Goal: Task Accomplishment & Management: Complete application form

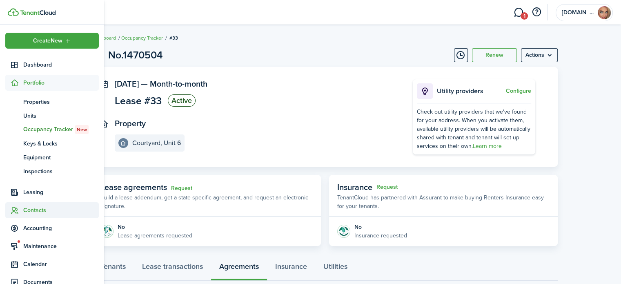
click at [38, 207] on span "Contacts" at bounding box center [60, 210] width 75 height 9
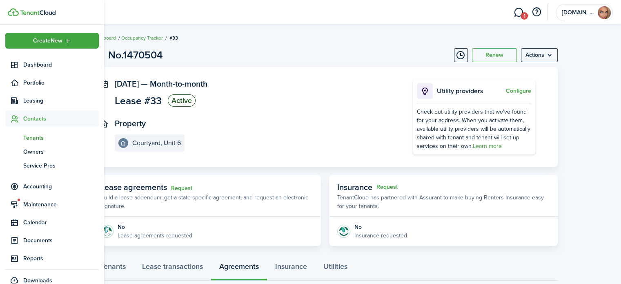
click at [33, 138] on span "Tenants" at bounding box center [60, 137] width 75 height 9
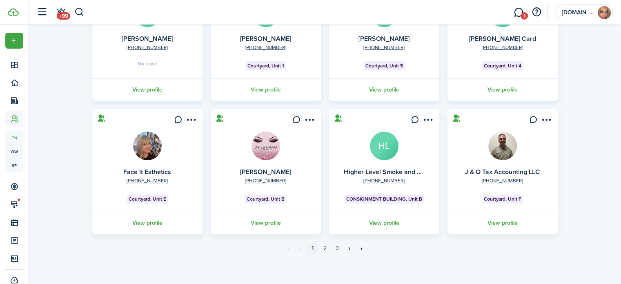
scroll to position [250, 0]
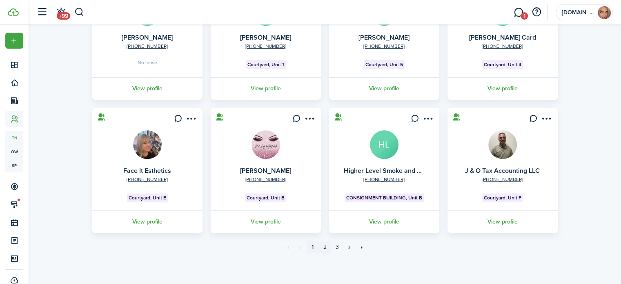
click at [324, 246] on link "2" at bounding box center [325, 247] width 12 height 12
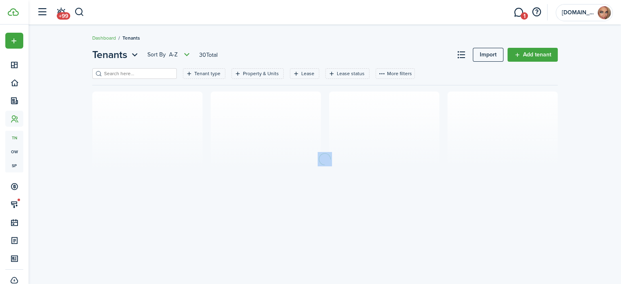
click at [324, 246] on div "Tenants Sort by A-Z 30 Total Import Add tenant Tenant type Property & Units Lea…" at bounding box center [325, 154] width 592 height 222
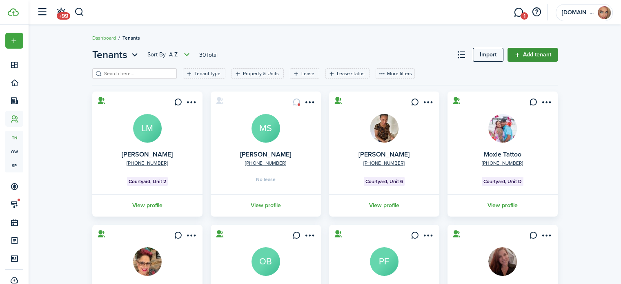
click at [518, 59] on link "Add tenant" at bounding box center [532, 55] width 50 height 14
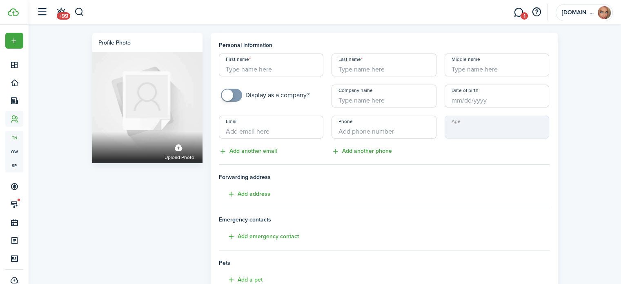
click at [248, 65] on input "First name" at bounding box center [271, 64] width 105 height 23
drag, startPoint x: 298, startPoint y: 155, endPoint x: 287, endPoint y: 143, distance: 15.9
click at [298, 155] on div "Email Add another email" at bounding box center [271, 135] width 113 height 40
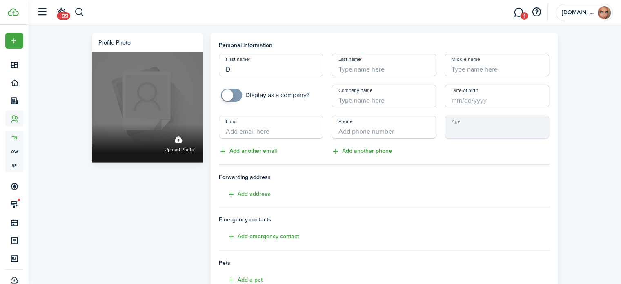
drag, startPoint x: 257, startPoint y: 71, endPoint x: 183, endPoint y: 84, distance: 75.6
click at [186, 84] on div "Profile photo Upload photo Personal information First name D Last name Middle n…" at bounding box center [324, 229] width 473 height 392
paste input "[PERSON_NAME], MGR"
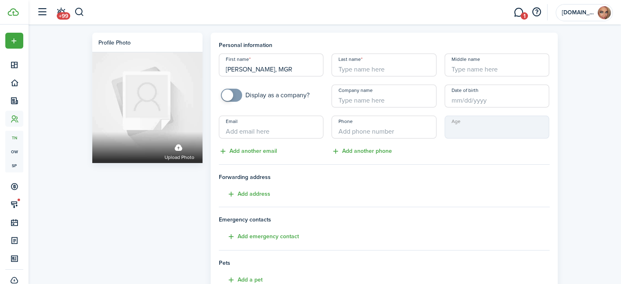
drag, startPoint x: 247, startPoint y: 68, endPoint x: 266, endPoint y: 71, distance: 19.3
click at [266, 71] on input "[PERSON_NAME], MGR" at bounding box center [271, 64] width 105 height 23
click at [277, 58] on input "[PERSON_NAME], MGR" at bounding box center [271, 64] width 105 height 23
drag, startPoint x: 247, startPoint y: 69, endPoint x: 284, endPoint y: 74, distance: 37.8
click at [284, 74] on input "[PERSON_NAME], MGR" at bounding box center [271, 64] width 105 height 23
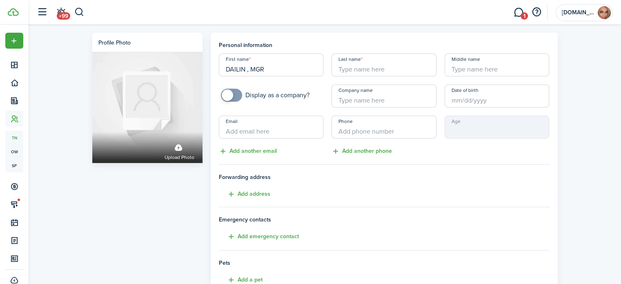
type input "DAILIN , MGR"
click at [357, 70] on input "Last name" at bounding box center [383, 64] width 105 height 23
paste input "[PERSON_NAME]"
type input "[PERSON_NAME]"
click at [269, 67] on input "DAILIN , MGR" at bounding box center [271, 64] width 105 height 23
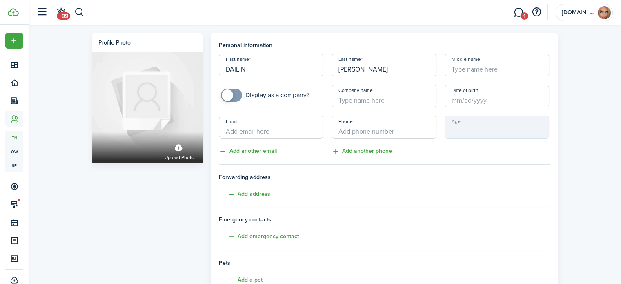
type input "DAILIN"
checkbox input "true"
click at [235, 95] on span at bounding box center [231, 95] width 8 height 13
click at [341, 98] on input "Company name" at bounding box center [383, 95] width 105 height 23
click at [347, 99] on input "Company name" at bounding box center [383, 95] width 105 height 23
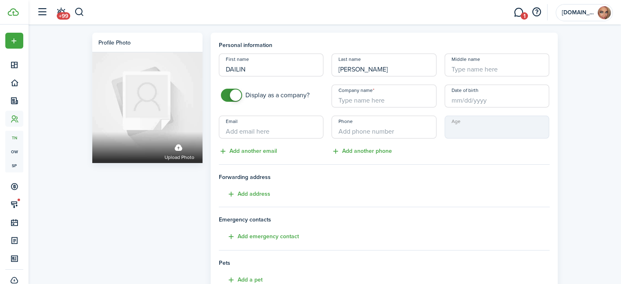
click at [347, 99] on input "Company name" at bounding box center [383, 95] width 105 height 23
paste input "[PERSON_NAME] PHOTO AND PARTY DECORATIONS LLC"
click at [455, 97] on input "Date of birth" at bounding box center [496, 95] width 105 height 23
type input "[PERSON_NAME] PHOTO AND PARTY DECORATIONS LLC"
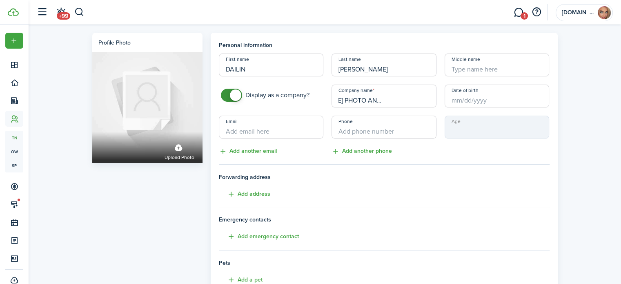
scroll to position [0, 0]
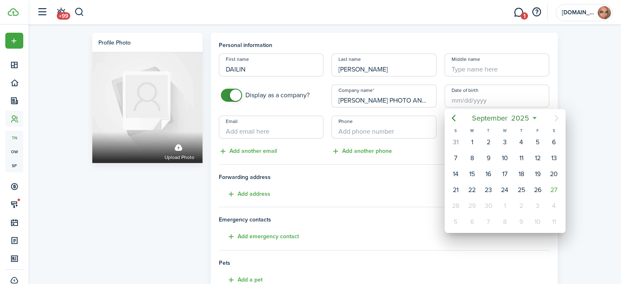
click at [496, 97] on div at bounding box center [310, 142] width 751 height 414
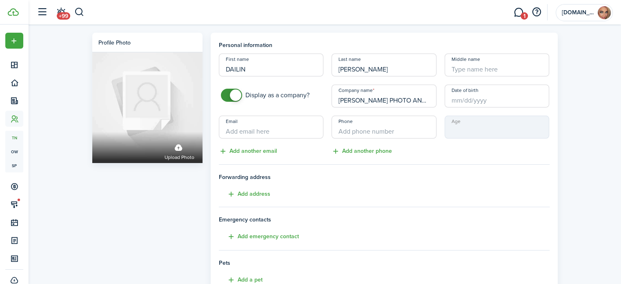
click at [486, 102] on input "Date of birth" at bounding box center [496, 95] width 105 height 23
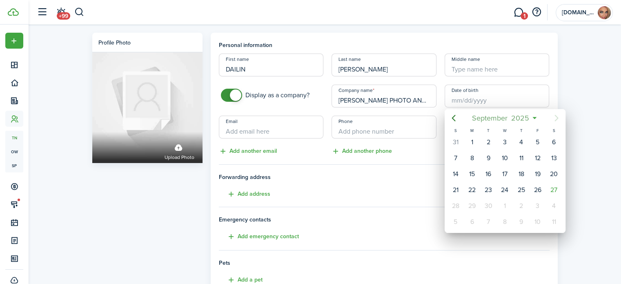
click at [521, 115] on span "2025" at bounding box center [520, 118] width 22 height 15
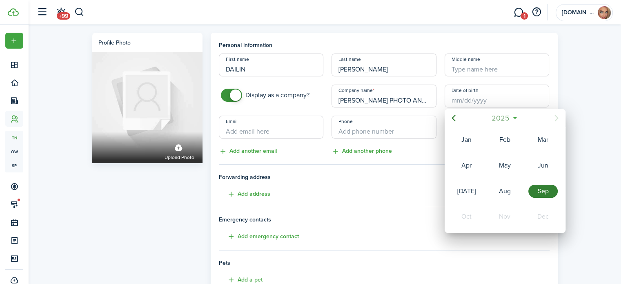
click at [508, 117] on span "2025" at bounding box center [501, 118] width 22 height 15
click at [453, 120] on icon "Previous page" at bounding box center [453, 118] width 4 height 7
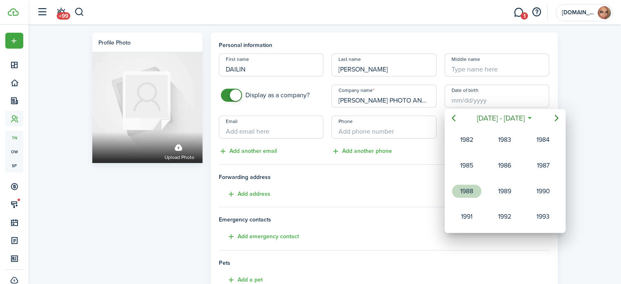
click at [467, 184] on div "1988" at bounding box center [466, 190] width 29 height 13
click at [468, 166] on div "Apr" at bounding box center [466, 165] width 29 height 13
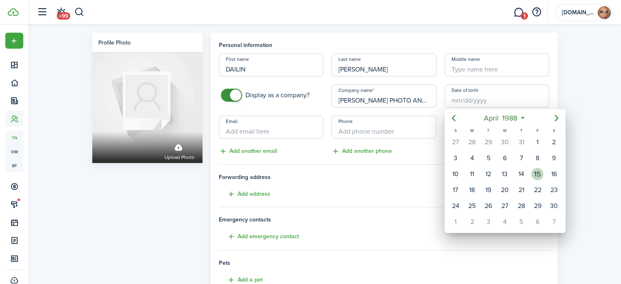
click at [540, 173] on div "15" at bounding box center [537, 174] width 12 height 12
type input "[DATE]"
type input "37"
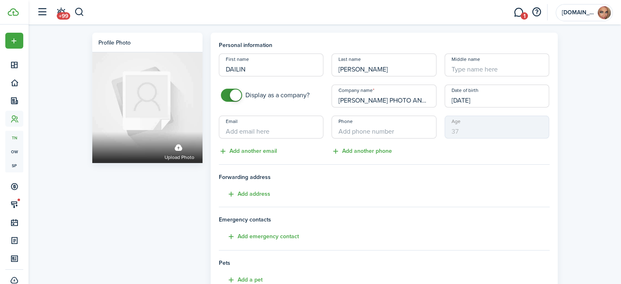
click at [266, 130] on input "Email" at bounding box center [271, 126] width 105 height 23
paste input "[EMAIL_ADDRESS][DOMAIN_NAME]"
type input "[EMAIL_ADDRESS][DOMAIN_NAME]"
click at [357, 133] on input "+1" at bounding box center [383, 126] width 105 height 23
type input "[PHONE_NUMBER]"
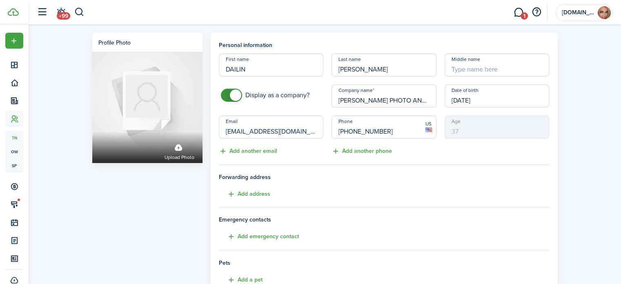
click at [291, 184] on h4 "Forwarding address Add address" at bounding box center [384, 186] width 331 height 26
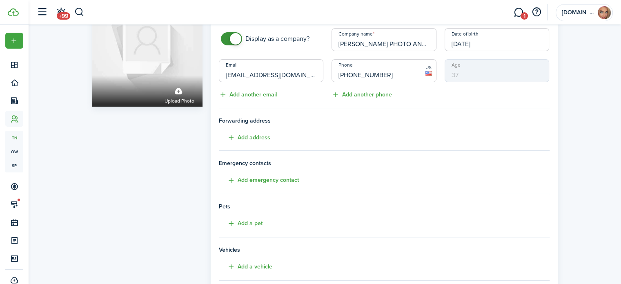
scroll to position [82, 0]
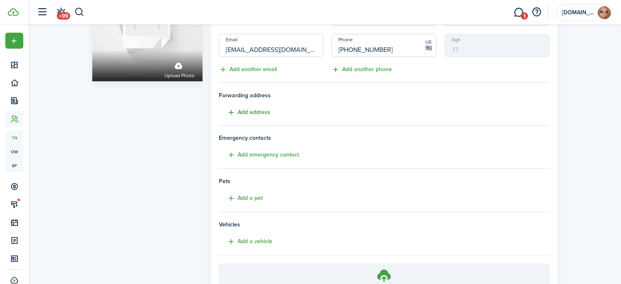
click at [258, 112] on button "Add address" at bounding box center [244, 112] width 51 height 9
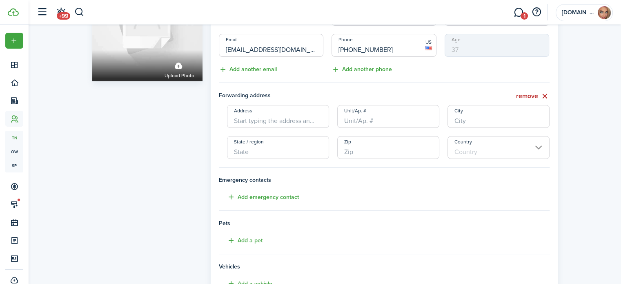
click at [353, 80] on tenant-form "Personal information First name [PERSON_NAME] Last name [PERSON_NAME] Middle na…" at bounding box center [384, 152] width 331 height 387
click at [279, 118] on input "Address" at bounding box center [278, 116] width 102 height 23
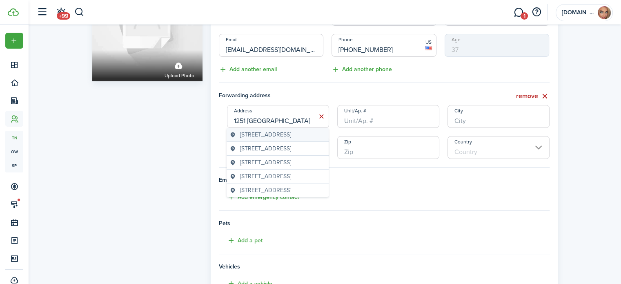
click at [278, 139] on span "[STREET_ADDRESS]" at bounding box center [265, 134] width 51 height 9
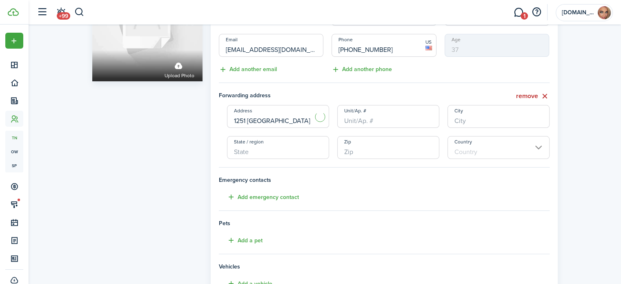
type input "[STREET_ADDRESS]"
type input "[GEOGRAPHIC_DATA]"
type input "FL"
type input "33952"
type input "[GEOGRAPHIC_DATA]"
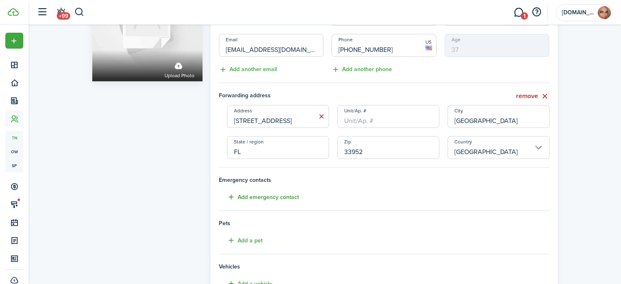
scroll to position [122, 0]
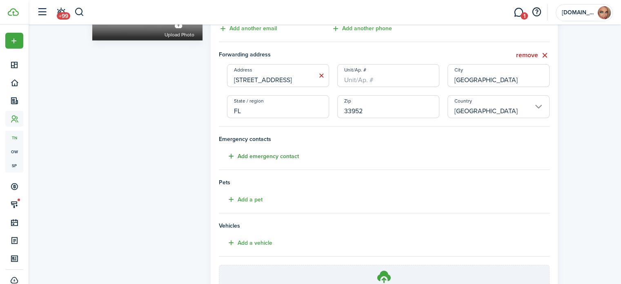
click at [273, 156] on button "Add emergency contact" at bounding box center [259, 155] width 80 height 9
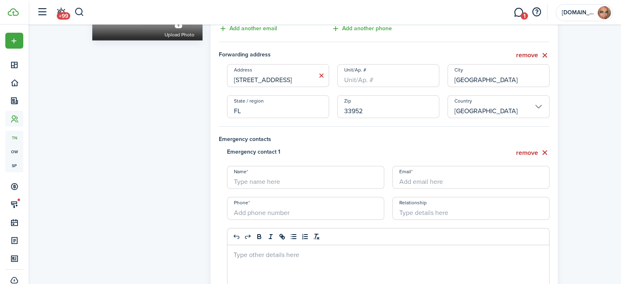
click at [288, 181] on input "Name" at bounding box center [305, 177] width 157 height 23
type input "[PERSON_NAME]"
type input "delvismiguel27@@[DOMAIN_NAME]"
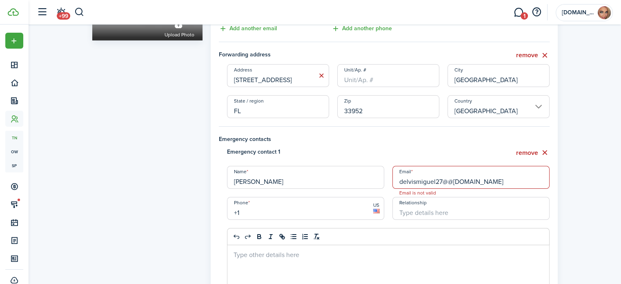
click at [345, 209] on input "+1" at bounding box center [305, 208] width 157 height 23
type input "[PHONE_NUMBER]"
click at [473, 216] on input "Relationship" at bounding box center [470, 208] width 157 height 23
click at [466, 182] on input "delvismiguel27@@[DOMAIN_NAME]" at bounding box center [470, 177] width 157 height 23
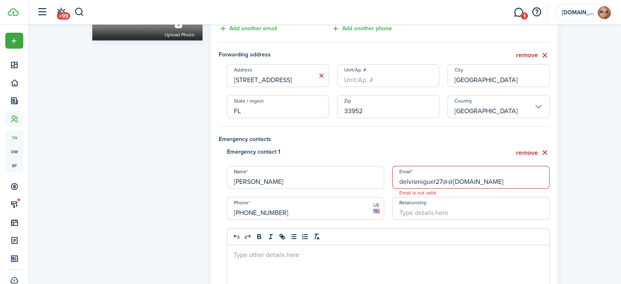
click at [466, 182] on input "delvismiguel27@@[DOMAIN_NAME]" at bounding box center [470, 177] width 157 height 23
type input "[EMAIL_ADDRESS][DOMAIN_NAME]"
click at [467, 206] on input "Relationship" at bounding box center [470, 208] width 157 height 23
type input "Husband"
click at [418, 264] on div at bounding box center [388, 275] width 322 height 61
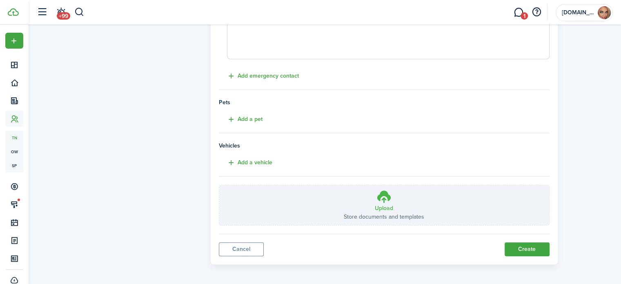
scroll to position [371, 0]
click at [250, 158] on button "Add a vehicle" at bounding box center [245, 161] width 53 height 9
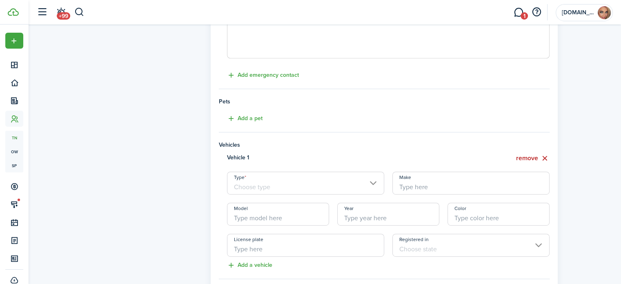
click at [279, 186] on input "Type" at bounding box center [305, 182] width 157 height 23
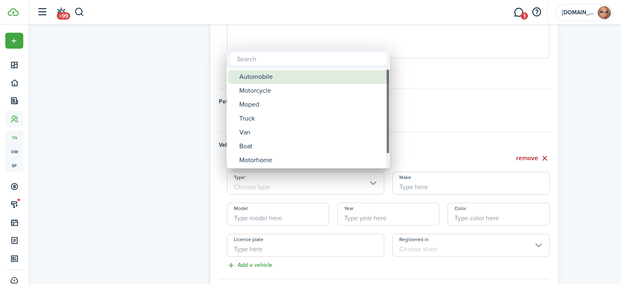
click at [263, 77] on div "Automobile" at bounding box center [311, 77] width 144 height 14
type input "Automobile"
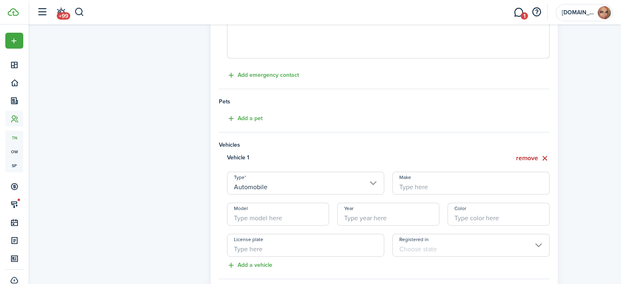
click at [506, 184] on input "Make" at bounding box center [470, 182] width 157 height 23
type input "cadillac"
click at [459, 189] on input "cadillac" at bounding box center [470, 182] width 157 height 23
drag, startPoint x: 426, startPoint y: 184, endPoint x: 391, endPoint y: 190, distance: 35.2
click at [391, 190] on div "Make cadillac" at bounding box center [470, 182] width 165 height 23
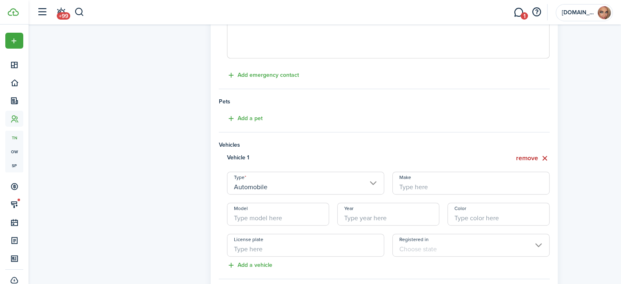
click at [434, 179] on input "Make" at bounding box center [470, 182] width 157 height 23
type input "Cadillac"
click at [282, 210] on input "Model" at bounding box center [278, 213] width 102 height 23
type input "Escalate"
click at [355, 212] on input "Year" at bounding box center [388, 213] width 102 height 23
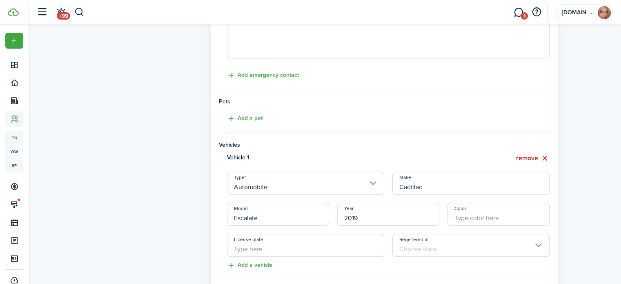
type input "2019"
drag, startPoint x: 483, startPoint y: 217, endPoint x: 495, endPoint y: 206, distance: 16.2
click at [492, 209] on input "Color" at bounding box center [498, 213] width 102 height 23
type input "Red"
click at [317, 245] on input "License plate" at bounding box center [305, 244] width 157 height 23
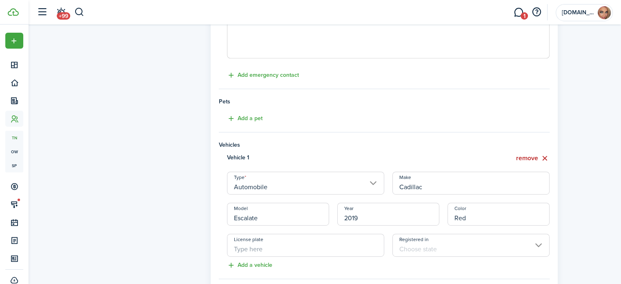
click at [456, 249] on input "Registered in" at bounding box center [470, 244] width 157 height 23
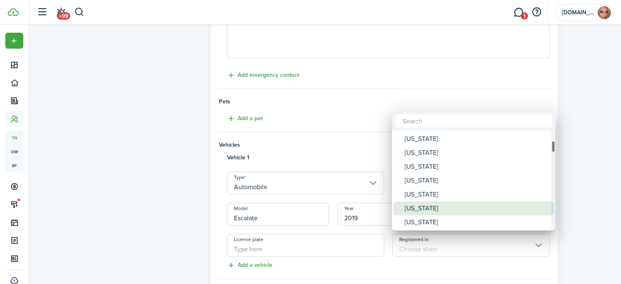
click at [427, 206] on div "[US_STATE]" at bounding box center [476, 208] width 144 height 14
type input "[US_STATE]"
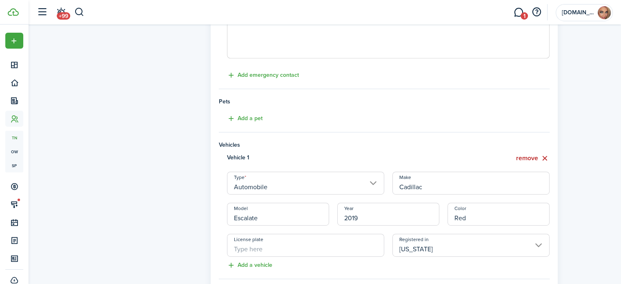
click at [338, 239] on input "License plate" at bounding box center [305, 244] width 157 height 23
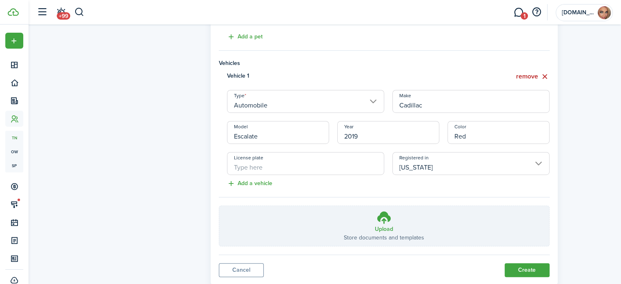
scroll to position [474, 0]
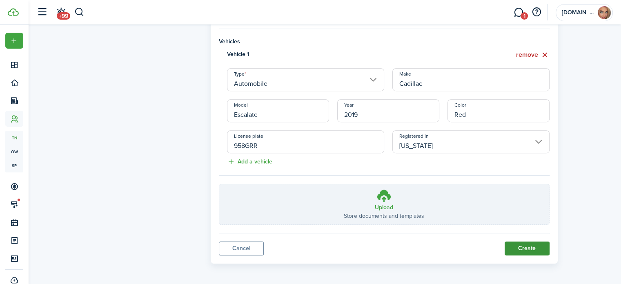
type input "958GRR"
click at [533, 249] on button "Create" at bounding box center [526, 248] width 45 height 14
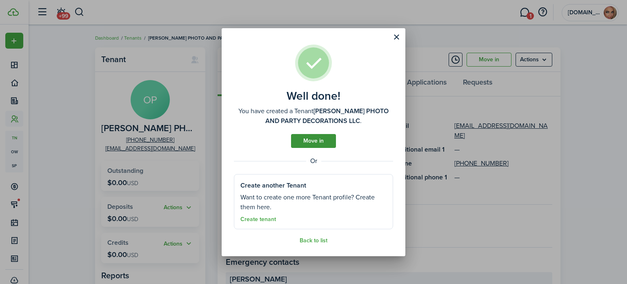
click at [313, 140] on link "Move in" at bounding box center [313, 141] width 45 height 14
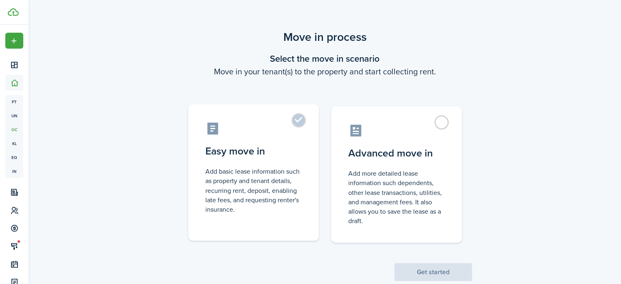
drag, startPoint x: 302, startPoint y: 120, endPoint x: 302, endPoint y: 135, distance: 15.5
click at [302, 120] on label "Easy move in Add basic lease information such as property and tenant details, r…" at bounding box center [253, 172] width 131 height 136
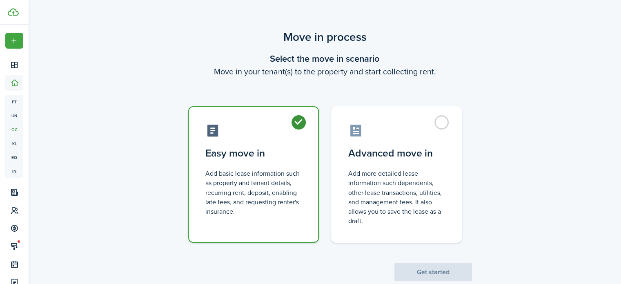
radio input "true"
click at [430, 274] on button "Get started" at bounding box center [433, 272] width 78 height 18
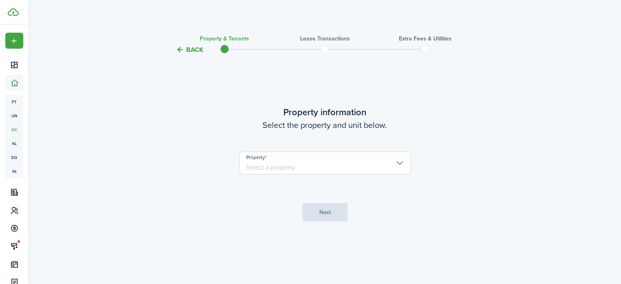
click at [336, 166] on input "Property" at bounding box center [324, 162] width 171 height 23
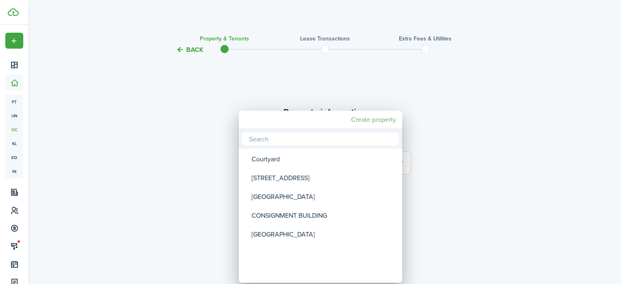
click at [386, 119] on mbsc-button "Create property" at bounding box center [372, 119] width 51 height 15
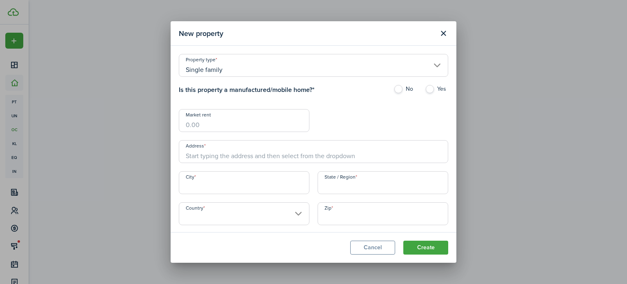
click at [347, 61] on input "Single family" at bounding box center [313, 65] width 269 height 23
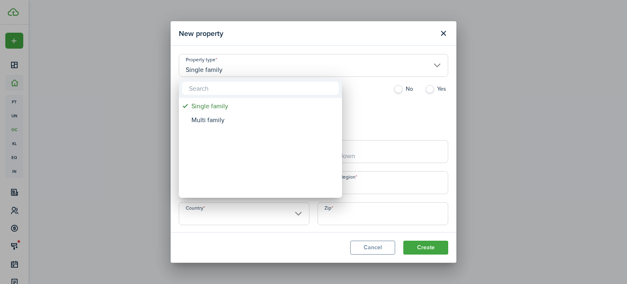
click at [405, 117] on div at bounding box center [313, 142] width 757 height 414
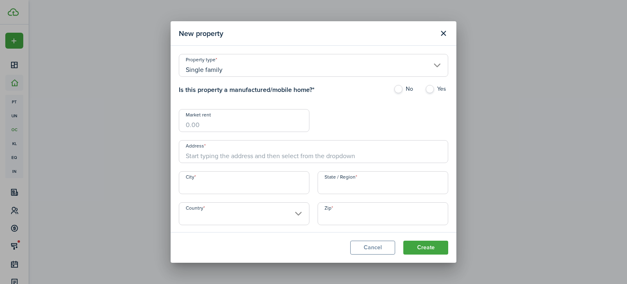
click at [393, 88] on label "No" at bounding box center [404, 91] width 23 height 12
radio input "true"
click at [295, 121] on input "Market rent" at bounding box center [244, 120] width 131 height 23
click at [264, 124] on input "Market rent" at bounding box center [244, 120] width 131 height 23
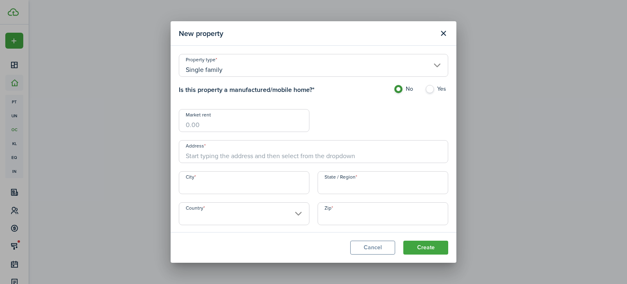
click at [297, 119] on input "Market rent" at bounding box center [244, 120] width 131 height 23
click at [344, 111] on div "Property type Single family Is this property a manufactured/mobile home? * No Y…" at bounding box center [313, 143] width 277 height 179
click at [271, 127] on input "$2,455.00" at bounding box center [244, 120] width 131 height 23
type input "$2,455.83"
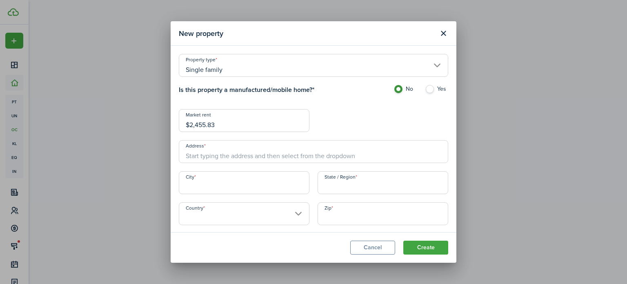
drag, startPoint x: 394, startPoint y: 149, endPoint x: 393, endPoint y: 155, distance: 5.9
click at [394, 149] on input "Address" at bounding box center [313, 151] width 269 height 23
click at [384, 117] on div "Property type Single family Is this property a manufactured/mobile home? * No Y…" at bounding box center [313, 143] width 277 height 179
click at [227, 151] on input "Address" at bounding box center [313, 151] width 269 height 23
paste input "[STREET_ADDRESS][US_STATE]."
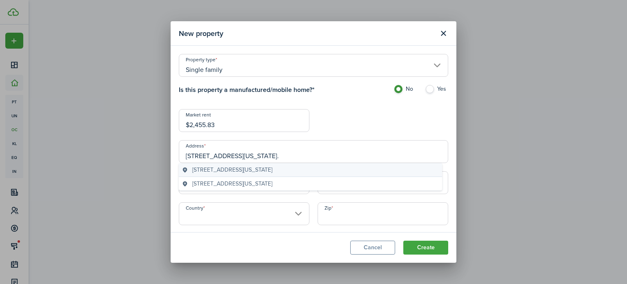
click at [272, 172] on span "[STREET_ADDRESS][US_STATE]" at bounding box center [232, 169] width 80 height 9
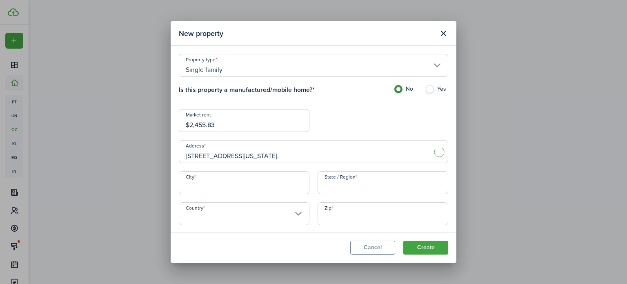
type input "[STREET_ADDRESS]"
type input "[GEOGRAPHIC_DATA]"
type input "FL"
type input "[GEOGRAPHIC_DATA]"
type input "33952"
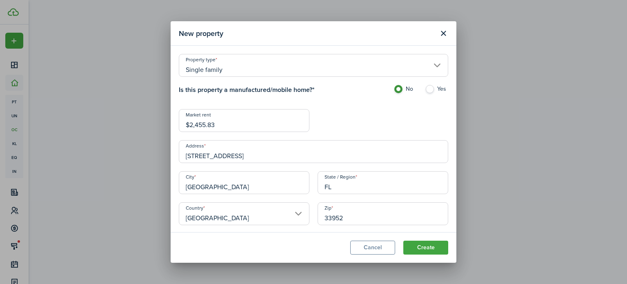
click at [209, 155] on input "[STREET_ADDRESS]" at bounding box center [313, 151] width 269 height 23
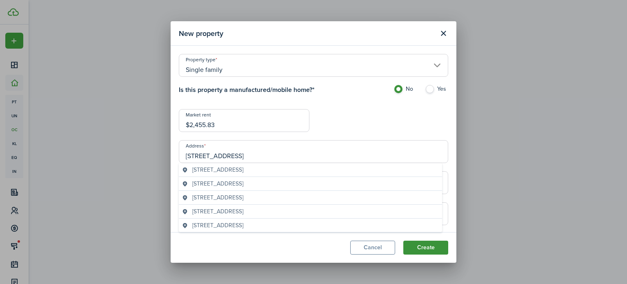
type input "[STREET_ADDRESS]"
click at [412, 246] on button "Create" at bounding box center [425, 247] width 45 height 14
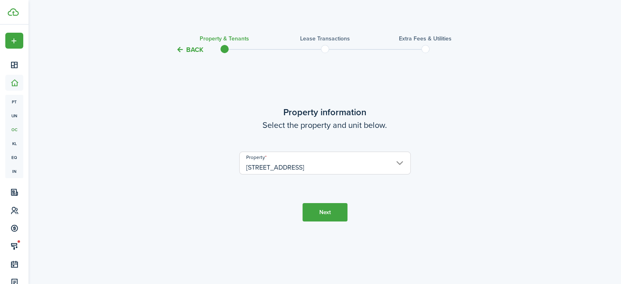
click at [318, 211] on button "Next" at bounding box center [324, 212] width 45 height 18
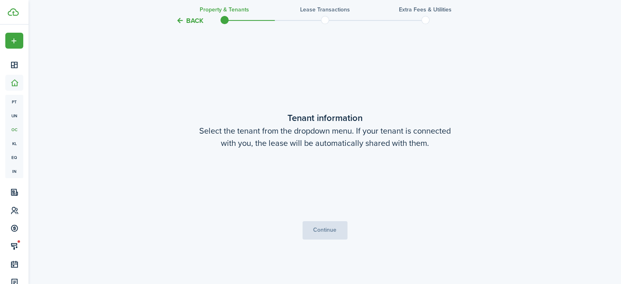
scroll to position [229, 0]
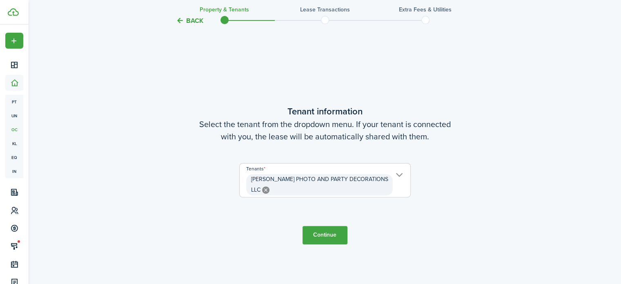
click at [318, 227] on button "Continue" at bounding box center [324, 235] width 45 height 18
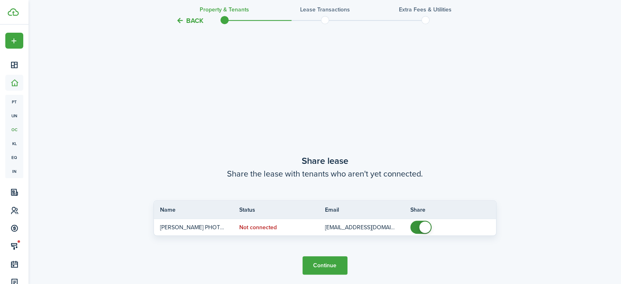
scroll to position [513, 0]
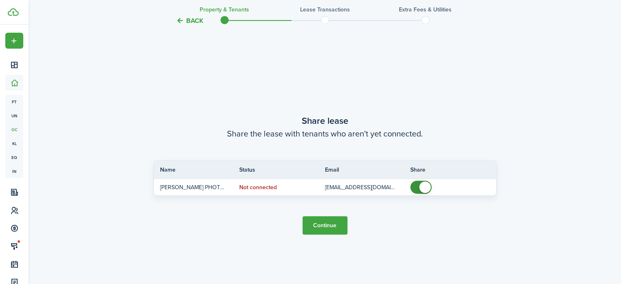
click at [331, 226] on button "Continue" at bounding box center [324, 225] width 45 height 18
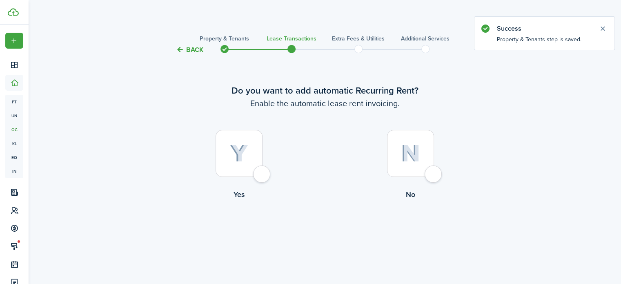
click at [231, 146] on img at bounding box center [239, 153] width 18 height 18
radio input "true"
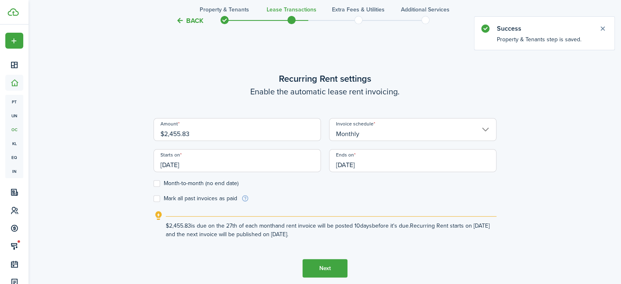
scroll to position [229, 0]
click at [233, 133] on input "$2,455.83" at bounding box center [236, 129] width 167 height 23
click at [157, 182] on label "Month-to-month (no end date)" at bounding box center [195, 183] width 85 height 7
click at [153, 183] on input "Month-to-month (no end date)" at bounding box center [153, 183] width 0 height 0
checkbox input "true"
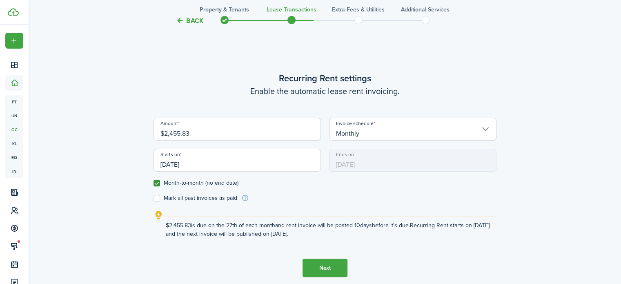
drag, startPoint x: 251, startPoint y: 132, endPoint x: 121, endPoint y: 161, distance: 133.4
click at [121, 161] on div "Back Property & Tenants Lease Transactions Extra fees & Utilities Additional Se…" at bounding box center [324, 58] width 473 height 516
click at [266, 159] on input "[DATE]" at bounding box center [236, 160] width 167 height 23
type input "$4,911.67"
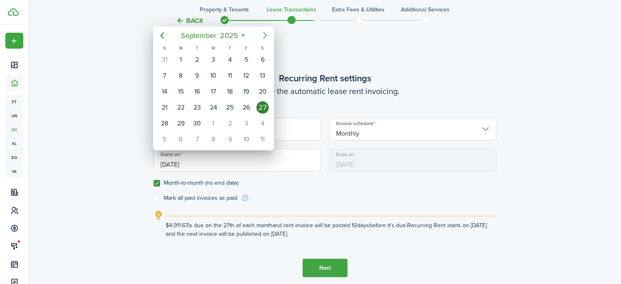
click at [264, 35] on icon "Next page" at bounding box center [265, 36] width 10 height 10
click at [161, 36] on icon "Previous page" at bounding box center [162, 35] width 4 height 7
click at [262, 36] on icon "Next page" at bounding box center [265, 36] width 10 height 10
click at [258, 58] on div "1" at bounding box center [262, 59] width 12 height 12
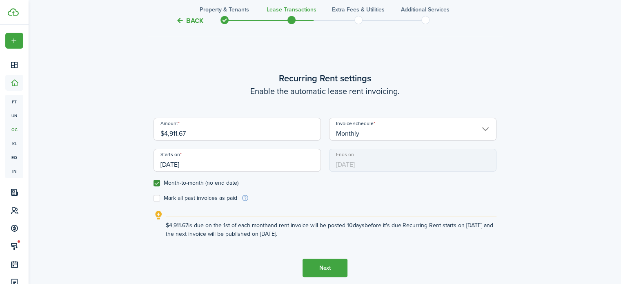
scroll to position [270, 0]
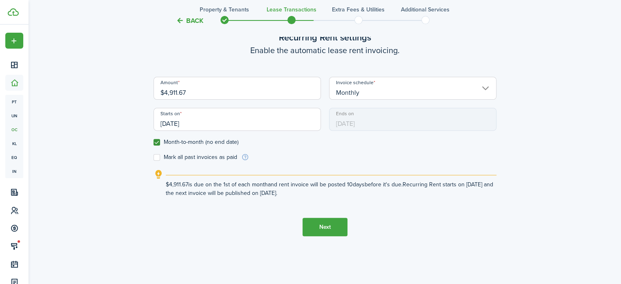
click at [239, 120] on input "[DATE]" at bounding box center [236, 119] width 167 height 23
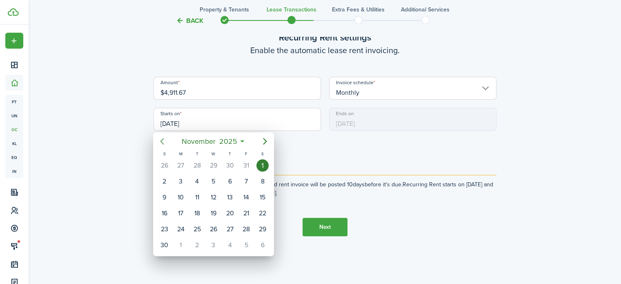
click at [160, 141] on icon "Previous page" at bounding box center [162, 141] width 10 height 10
click at [162, 140] on icon "Previous page" at bounding box center [162, 141] width 4 height 7
click at [162, 141] on icon "Previous page" at bounding box center [162, 141] width 4 height 7
click at [160, 140] on icon "Previous page" at bounding box center [162, 141] width 10 height 10
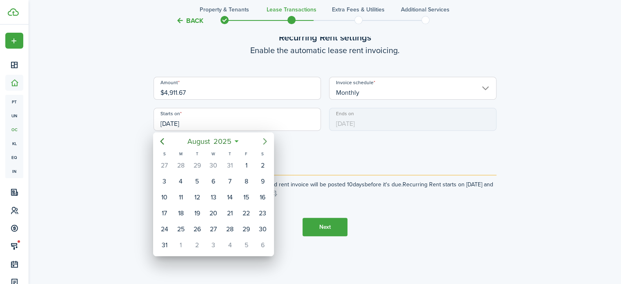
click at [265, 138] on icon "Next page" at bounding box center [265, 141] width 10 height 10
click at [264, 140] on icon "Next page" at bounding box center [265, 141] width 10 height 10
click at [163, 140] on icon "Previous page" at bounding box center [162, 141] width 4 height 7
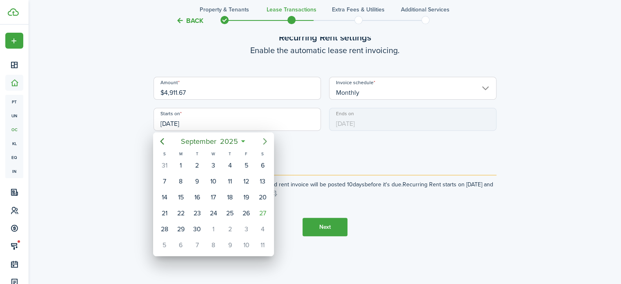
click at [265, 140] on icon "Next page" at bounding box center [265, 141] width 4 height 7
click at [215, 164] on div "1" at bounding box center [213, 165] width 12 height 12
click at [215, 164] on div "[DATE]" at bounding box center [213, 166] width 16 height 16
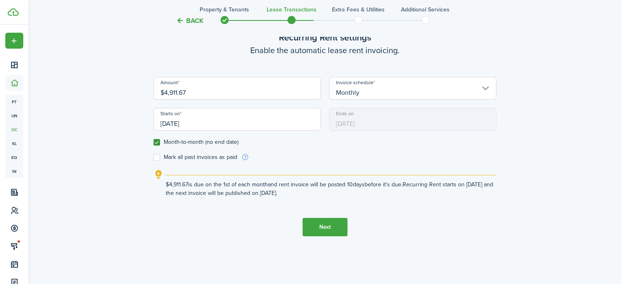
click at [215, 124] on input "[DATE]" at bounding box center [236, 119] width 167 height 23
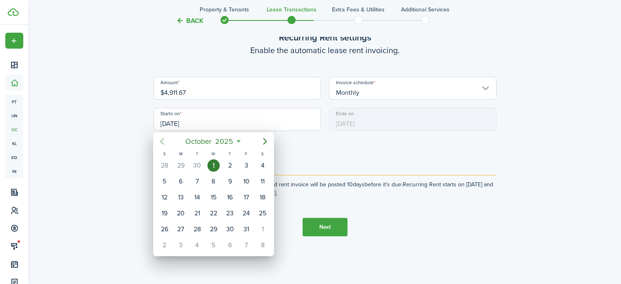
click at [161, 144] on icon "Previous page" at bounding box center [162, 141] width 10 height 10
click at [179, 166] on div "1" at bounding box center [181, 165] width 12 height 12
type input "[DATE]"
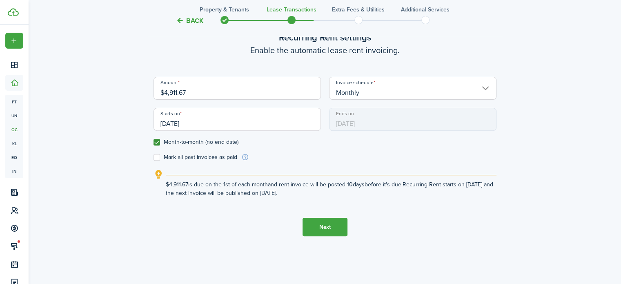
click at [156, 158] on label "Mark all past invoices as paid" at bounding box center [195, 157] width 84 height 7
click at [153, 158] on input "Mark all past invoices as paid" at bounding box center [153, 157] width 0 height 0
checkbox input "true"
click at [331, 228] on button "Next" at bounding box center [324, 226] width 45 height 18
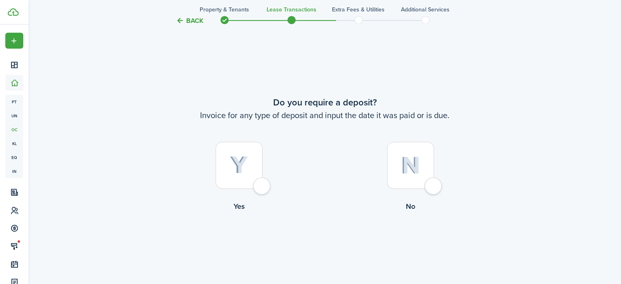
scroll to position [513, 0]
click at [250, 153] on div at bounding box center [238, 164] width 47 height 47
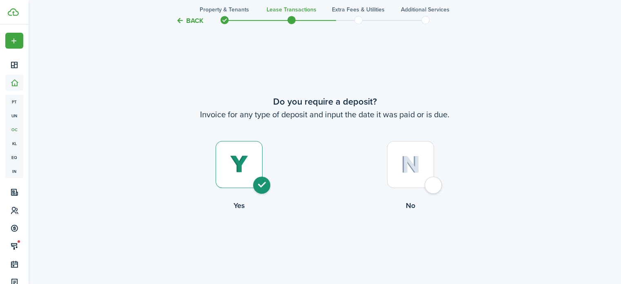
radio input "true"
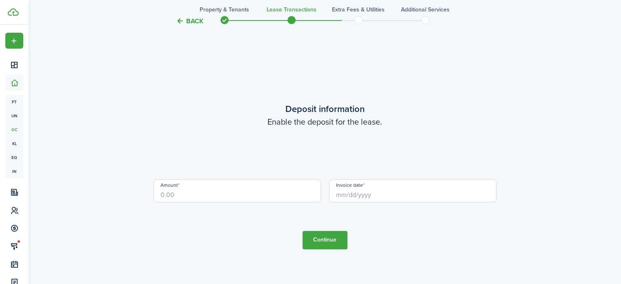
scroll to position [797, 0]
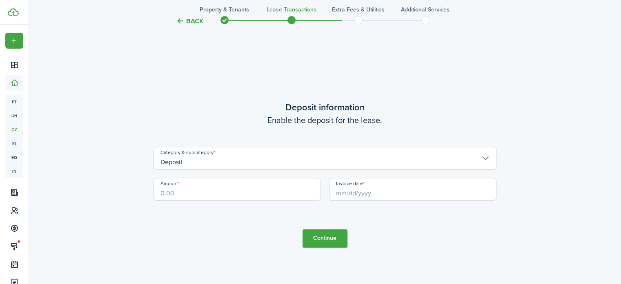
click at [264, 185] on input "Amount" at bounding box center [236, 189] width 167 height 23
type input "$5,500.00"
click at [351, 195] on input "Invoice date" at bounding box center [412, 189] width 167 height 23
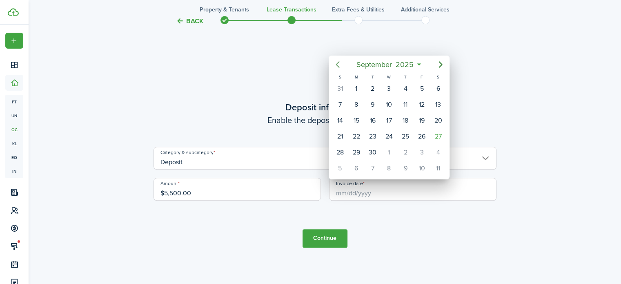
click at [336, 65] on icon "Previous page" at bounding box center [338, 65] width 10 height 10
click at [373, 120] on div "15" at bounding box center [372, 120] width 12 height 12
type input "[DATE]"
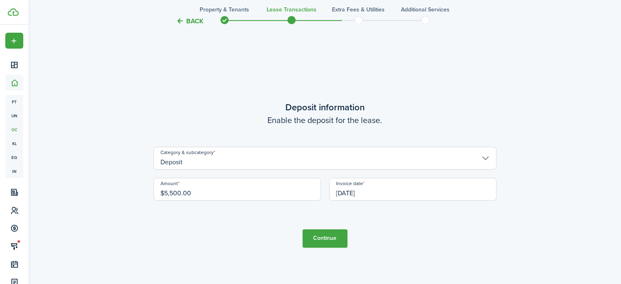
click at [325, 238] on button "Continue" at bounding box center [324, 238] width 45 height 18
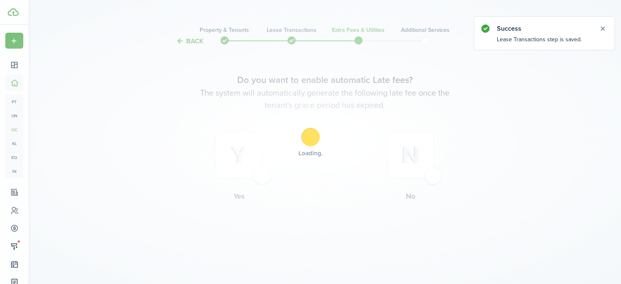
scroll to position [0, 0]
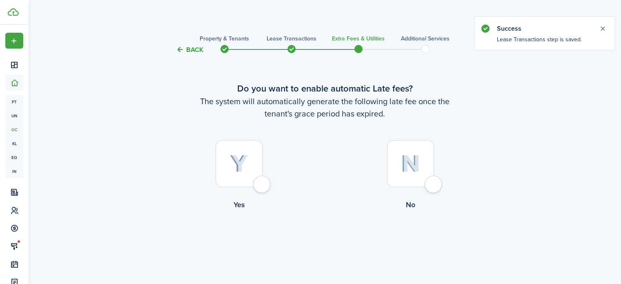
click at [245, 167] on img at bounding box center [239, 164] width 18 height 18
radio input "true"
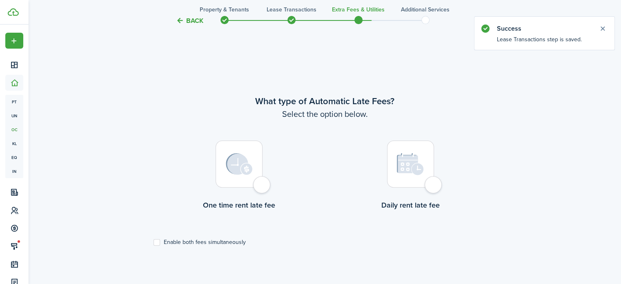
scroll to position [237, 0]
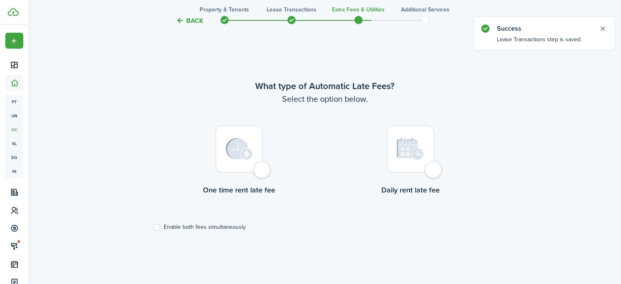
click at [240, 161] on div at bounding box center [238, 148] width 47 height 47
radio input "true"
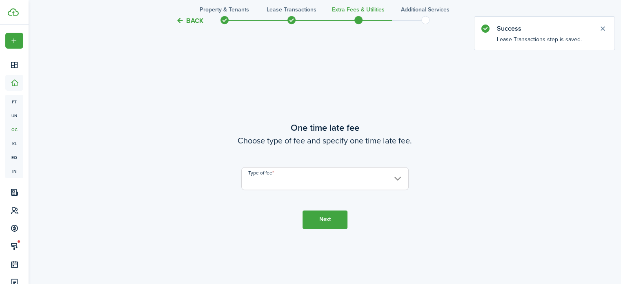
scroll to position [520, 0]
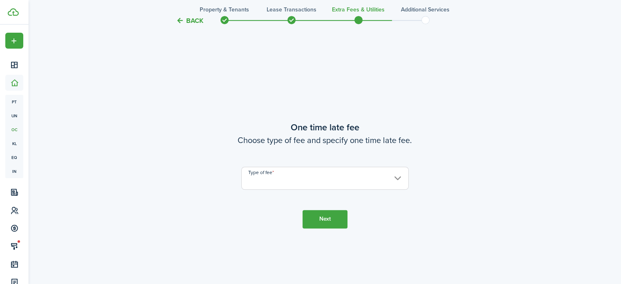
click at [349, 178] on input "Type of fee" at bounding box center [324, 177] width 167 height 23
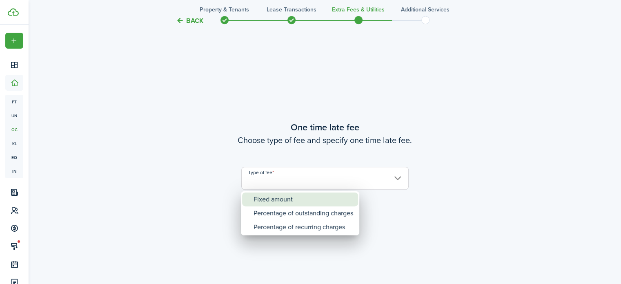
click at [344, 199] on div "Fixed amount" at bounding box center [303, 199] width 100 height 14
type input "Fixed amount"
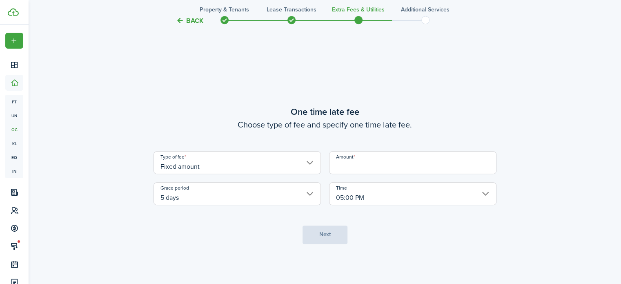
click at [367, 246] on tc-wizard-step "One time late fee Choose type of fee and specify one time late fee. Type of fee…" at bounding box center [324, 174] width 343 height 284
click at [261, 199] on input "5 days" at bounding box center [236, 193] width 167 height 23
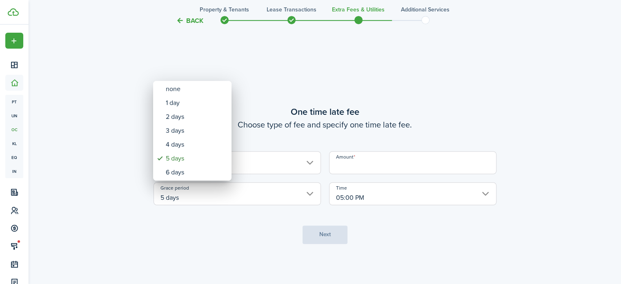
click at [382, 157] on div at bounding box center [310, 142] width 751 height 414
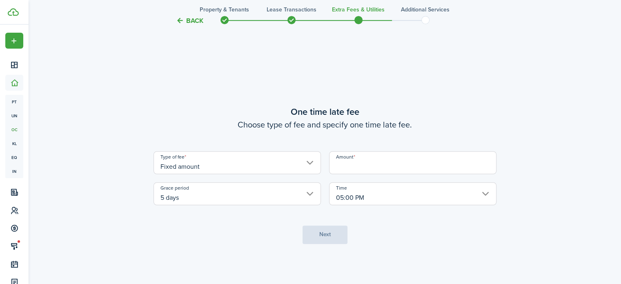
click at [385, 171] on input "Amount" at bounding box center [412, 162] width 167 height 23
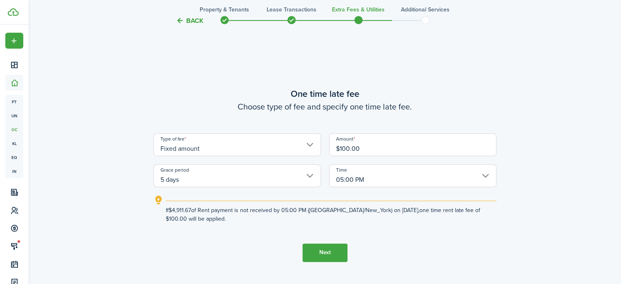
type input "$100.00"
click at [317, 250] on button "Next" at bounding box center [324, 252] width 45 height 18
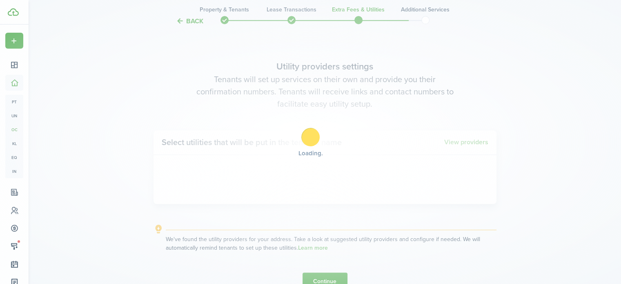
scroll to position [804, 0]
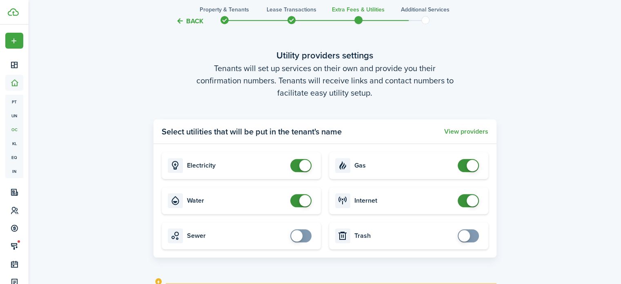
checkbox input "false"
click at [464, 163] on span at bounding box center [468, 165] width 8 height 13
checkbox input "true"
click at [471, 237] on span at bounding box center [468, 235] width 8 height 13
checkbox input "true"
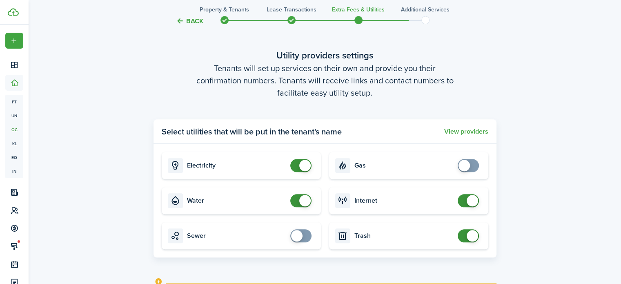
click at [303, 236] on span at bounding box center [301, 235] width 8 height 13
checkbox input "true"
click at [472, 165] on span at bounding box center [468, 165] width 8 height 13
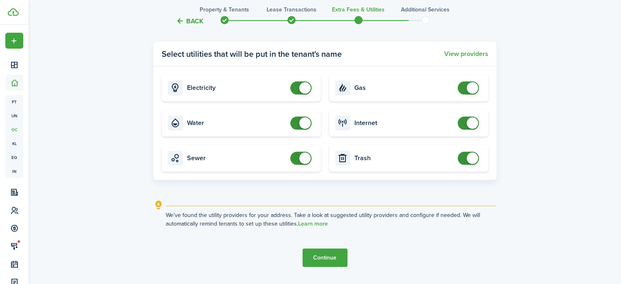
scroll to position [903, 0]
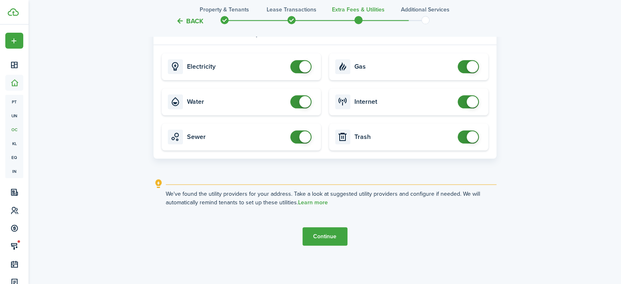
click at [321, 237] on button "Continue" at bounding box center [324, 236] width 45 height 18
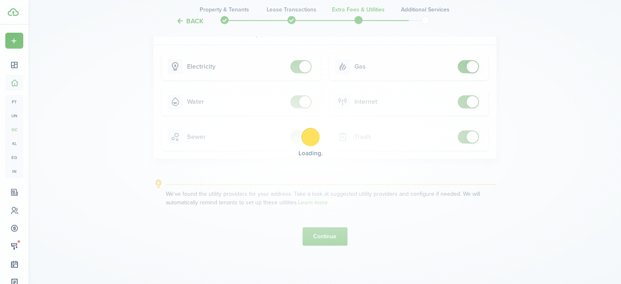
scroll to position [0, 0]
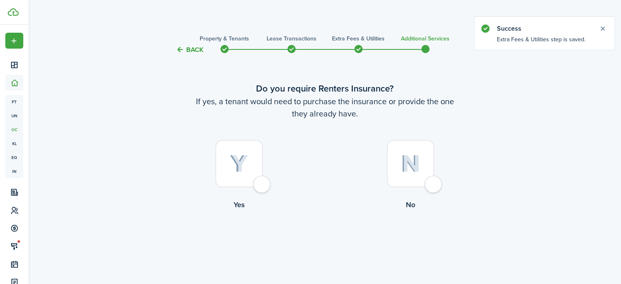
click at [418, 166] on img at bounding box center [410, 164] width 19 height 18
radio input "true"
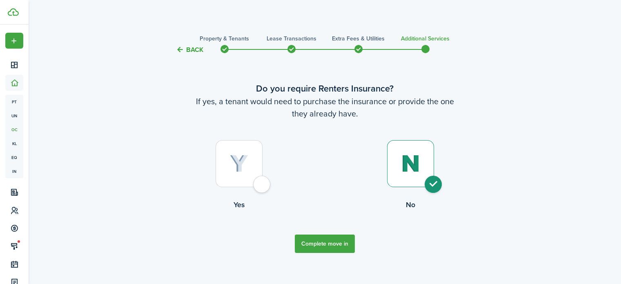
click at [311, 241] on button "Complete move in" at bounding box center [325, 243] width 60 height 18
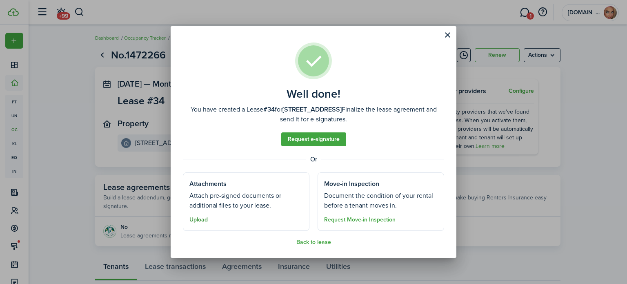
click at [204, 220] on button "Upload" at bounding box center [198, 219] width 18 height 7
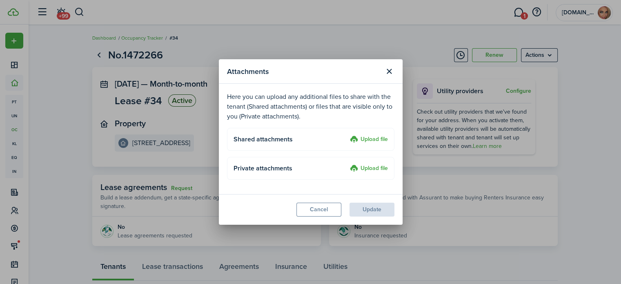
click at [374, 139] on label "Upload file" at bounding box center [369, 140] width 38 height 10
click at [347, 135] on input "Upload file" at bounding box center [347, 135] width 0 height 0
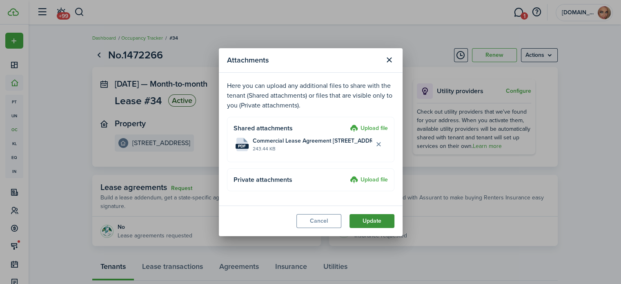
click at [375, 220] on button "Update" at bounding box center [371, 221] width 45 height 14
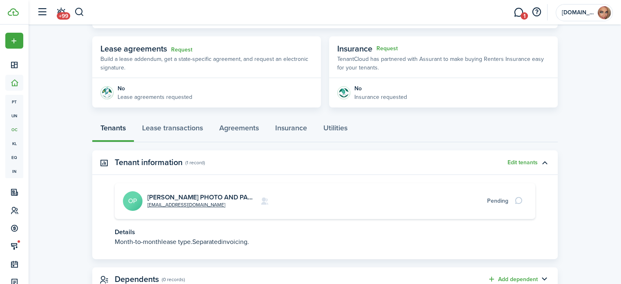
scroll to position [122, 0]
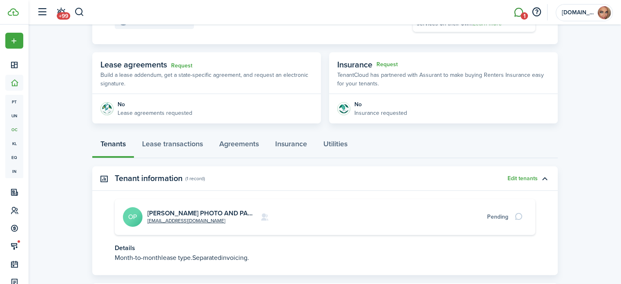
click at [515, 11] on link "1" at bounding box center [518, 12] width 16 height 21
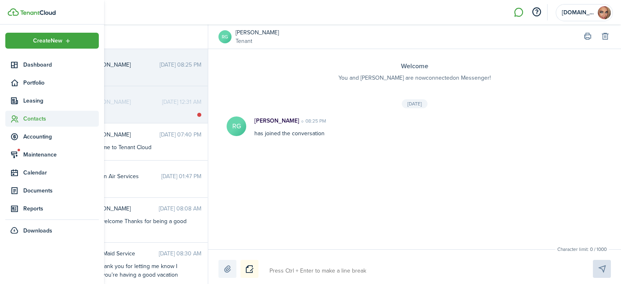
click at [35, 117] on span "Contacts" at bounding box center [60, 118] width 75 height 9
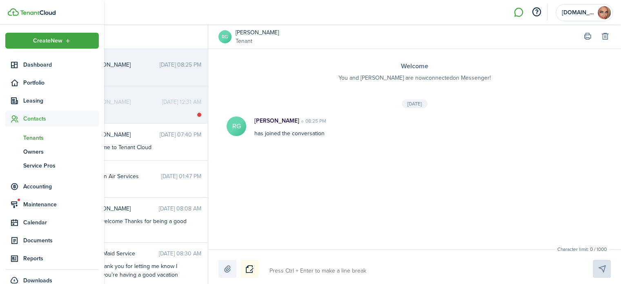
click at [39, 137] on span "Tenants" at bounding box center [60, 137] width 75 height 9
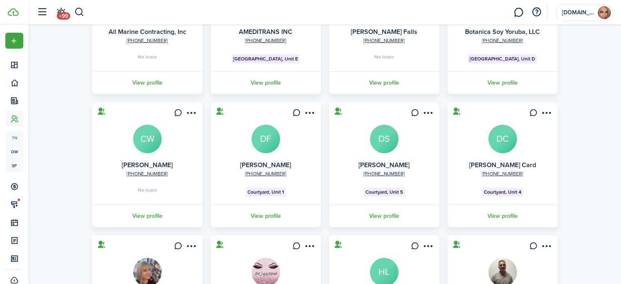
scroll to position [250, 0]
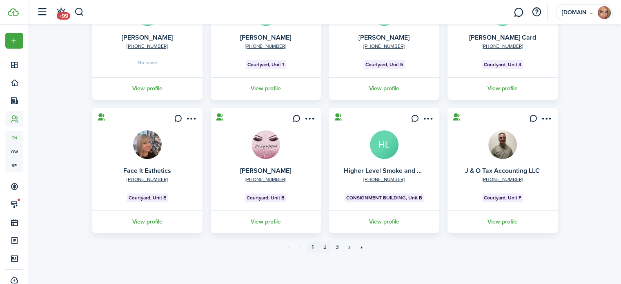
click at [324, 249] on link "2" at bounding box center [325, 247] width 12 height 12
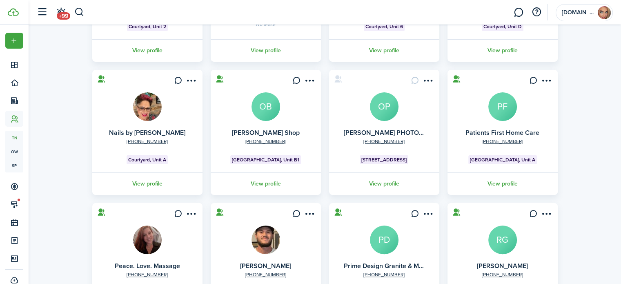
scroll to position [163, 0]
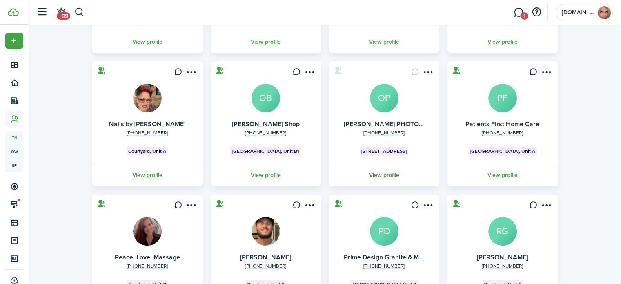
click at [386, 177] on link "View profile" at bounding box center [384, 175] width 113 height 22
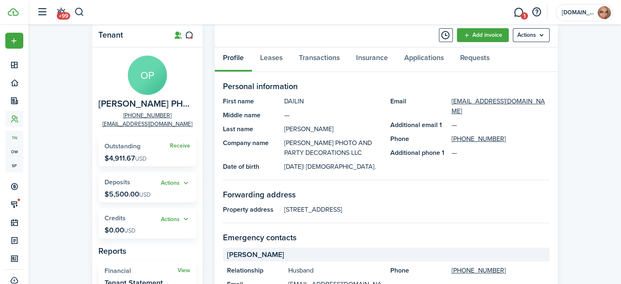
scroll to position [41, 0]
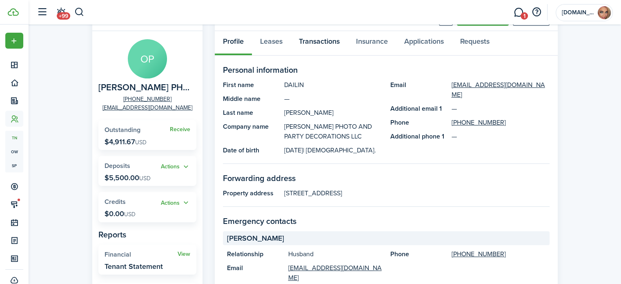
click at [314, 40] on link "Transactions" at bounding box center [319, 43] width 57 height 24
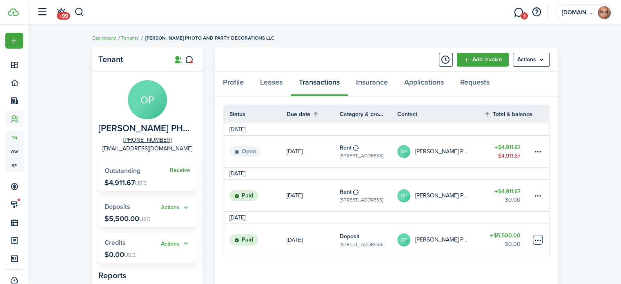
click at [537, 240] on table-menu-btn-icon at bounding box center [538, 240] width 10 height 10
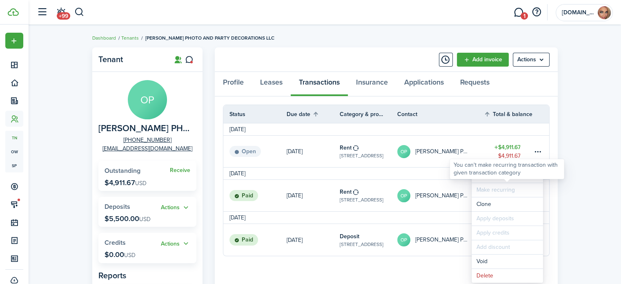
click at [486, 176] on div "You can't make recurring transaction with given transaction category" at bounding box center [506, 169] width 107 height 16
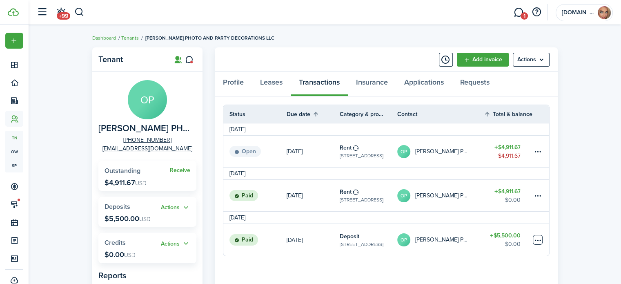
click at [535, 240] on table-menu-btn-icon "Open menu" at bounding box center [538, 240] width 10 height 10
click at [477, 174] on button "Edit" at bounding box center [506, 176] width 71 height 14
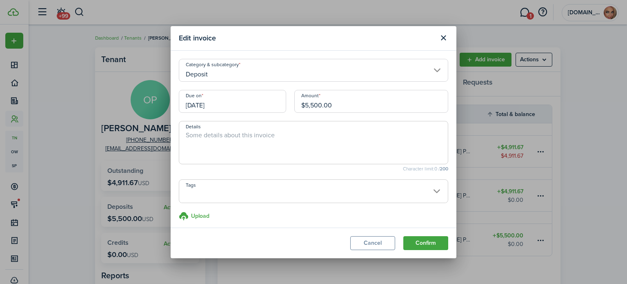
click at [262, 133] on textarea "Details" at bounding box center [313, 144] width 268 height 29
click at [434, 241] on button "Confirm" at bounding box center [425, 243] width 45 height 14
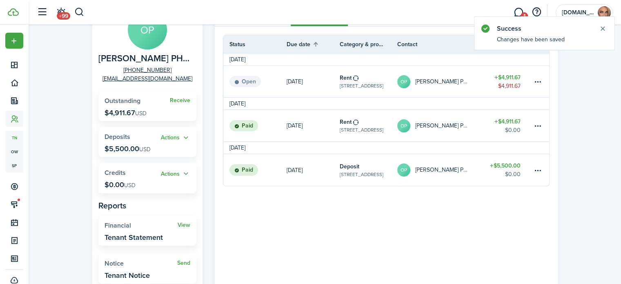
scroll to position [82, 0]
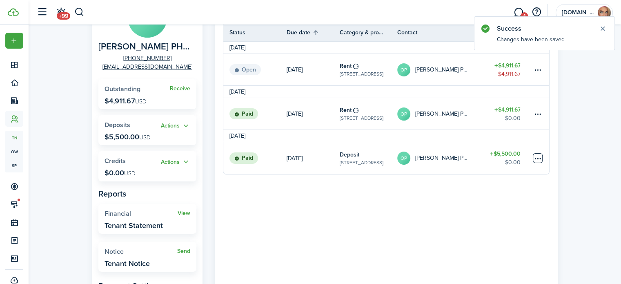
click at [537, 160] on table-menu-btn-icon at bounding box center [538, 158] width 10 height 10
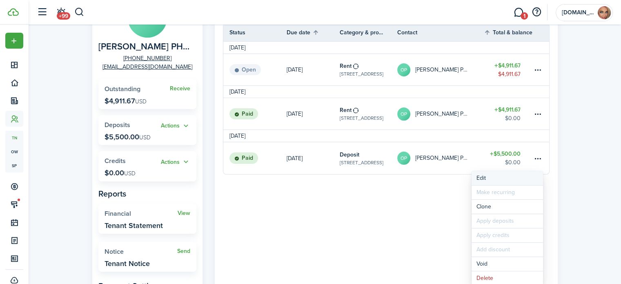
click at [478, 176] on button "Edit" at bounding box center [506, 178] width 71 height 14
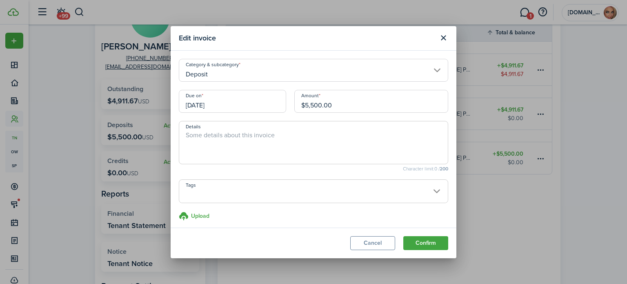
click at [257, 135] on textarea "Details" at bounding box center [313, 144] width 268 height 29
click at [387, 244] on button "Cancel" at bounding box center [372, 243] width 45 height 14
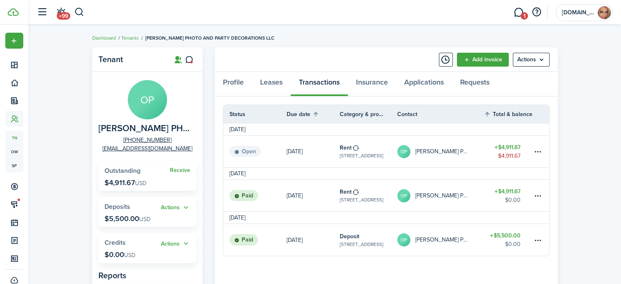
scroll to position [41, 0]
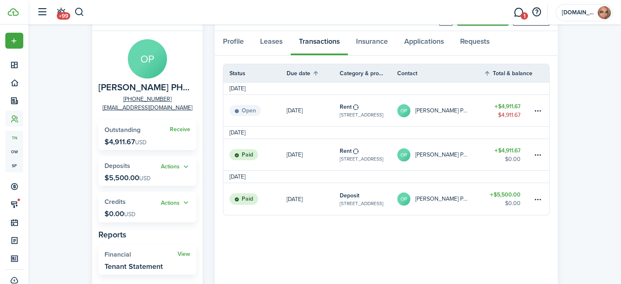
click at [356, 195] on table-info-title "Deposit" at bounding box center [350, 195] width 20 height 9
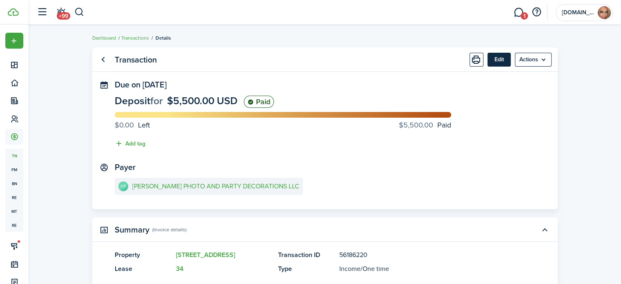
click at [500, 57] on button "Edit" at bounding box center [498, 60] width 23 height 14
click at [497, 60] on button "Edit" at bounding box center [498, 60] width 23 height 14
click at [539, 57] on menu-btn "Actions" at bounding box center [533, 60] width 37 height 14
click at [402, 80] on panel-main "Transaction Edit Actions Due on [DATE] Deposit for $5,500.00 USD Paid $0.00 Lef…" at bounding box center [324, 128] width 465 height 162
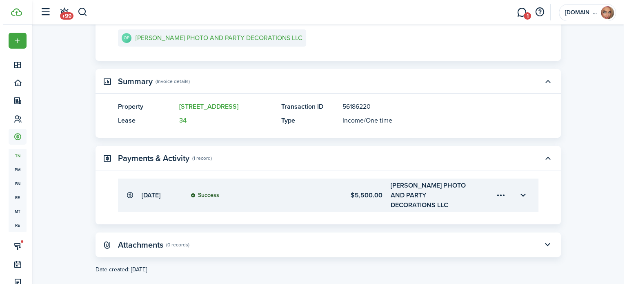
scroll to position [151, 0]
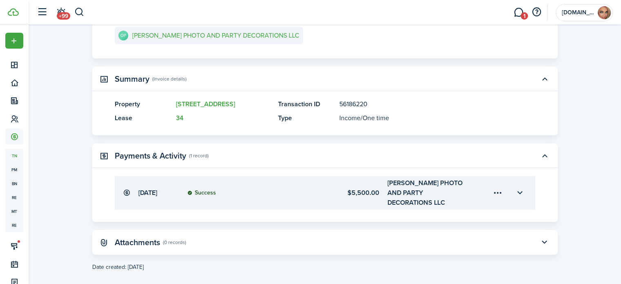
click at [495, 187] on menu-trigger-card "Open menu" at bounding box center [498, 193] width 14 height 14
click at [438, 205] on button "Edit" at bounding box center [468, 206] width 71 height 14
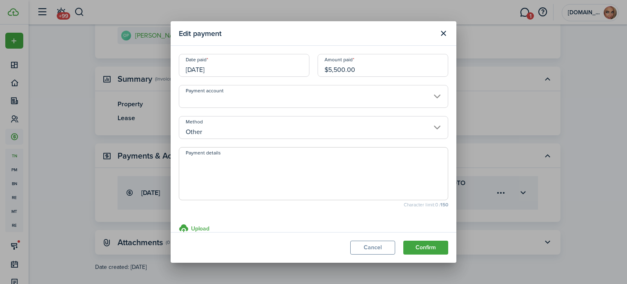
click at [290, 91] on input "Payment account" at bounding box center [313, 96] width 269 height 23
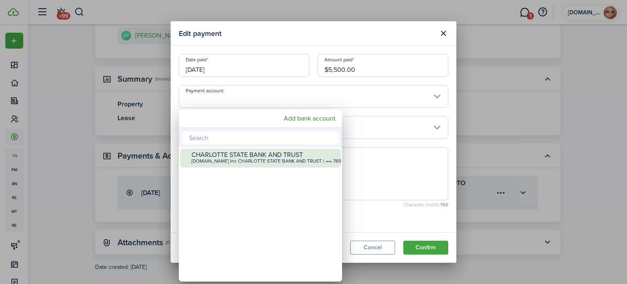
click at [260, 151] on div "CHARLOTTE STATE BANK AND TRUST" at bounding box center [263, 154] width 144 height 7
type input "•••• •••• •••• 7698"
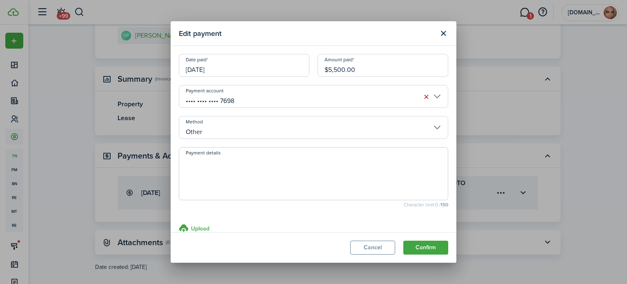
click at [255, 127] on input "Other" at bounding box center [313, 127] width 269 height 23
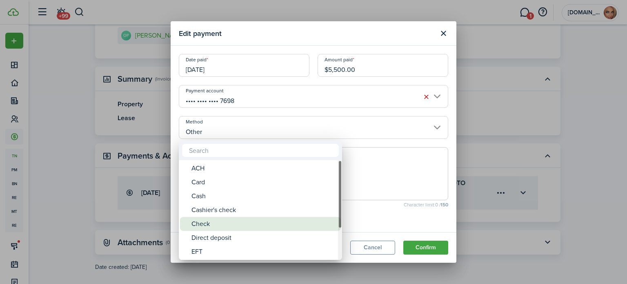
click at [235, 223] on div "Check" at bounding box center [263, 224] width 144 height 14
type input "Check"
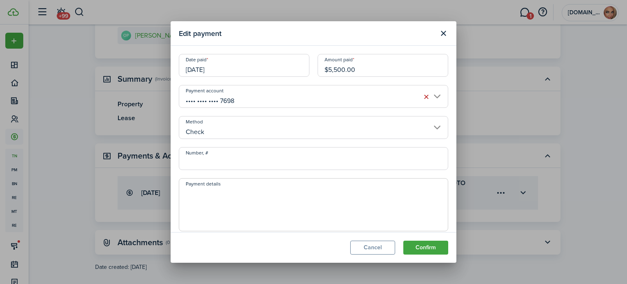
click at [246, 161] on input "Number, #" at bounding box center [313, 158] width 269 height 23
click at [358, 129] on input "Check" at bounding box center [313, 127] width 269 height 23
type input "602"
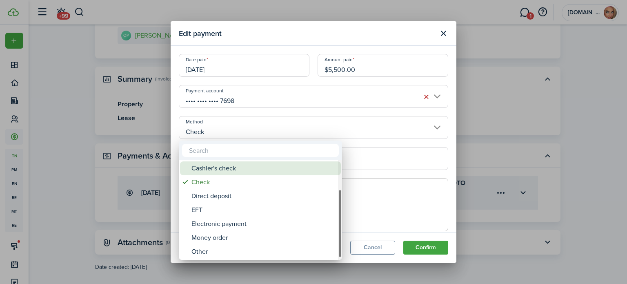
click at [305, 171] on div "Cashier's check" at bounding box center [263, 168] width 144 height 14
type input "Cashier's check"
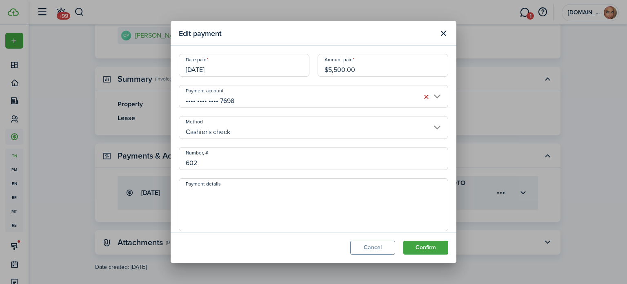
click at [304, 164] on input "602" at bounding box center [313, 158] width 269 height 23
type input "6022206576"
click at [320, 199] on textarea "Payment details" at bounding box center [313, 206] width 268 height 39
drag, startPoint x: 320, startPoint y: 199, endPoint x: 435, endPoint y: 197, distance: 115.1
click at [421, 201] on textarea "Paid [DATE] Deposited" at bounding box center [313, 206] width 268 height 39
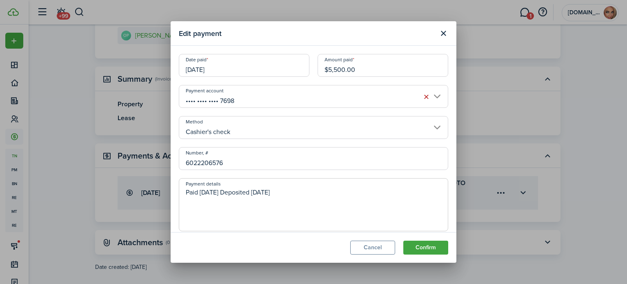
drag, startPoint x: 309, startPoint y: 194, endPoint x: 178, endPoint y: 211, distance: 132.5
click at [179, 211] on span "Paid [DATE] Deposited [DATE]" at bounding box center [313, 204] width 269 height 53
type textarea "Paid [DATE] Deposited [DATE]"
click at [432, 250] on button "Confirm" at bounding box center [425, 247] width 45 height 14
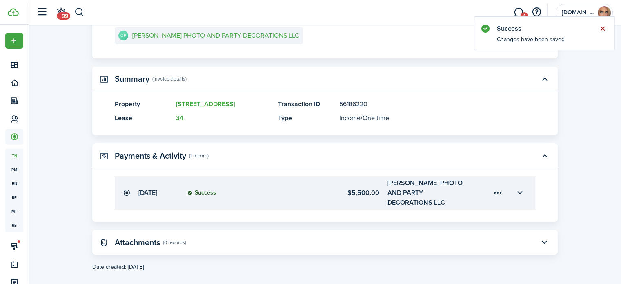
click at [603, 28] on button "Close notify" at bounding box center [602, 28] width 11 height 11
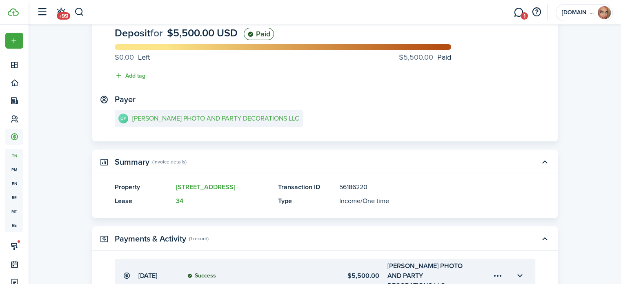
scroll to position [0, 0]
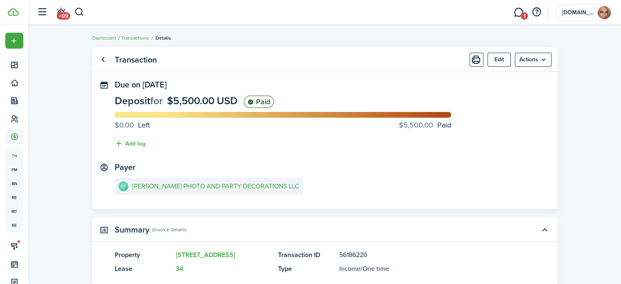
click at [135, 36] on link "Transactions" at bounding box center [135, 37] width 28 height 7
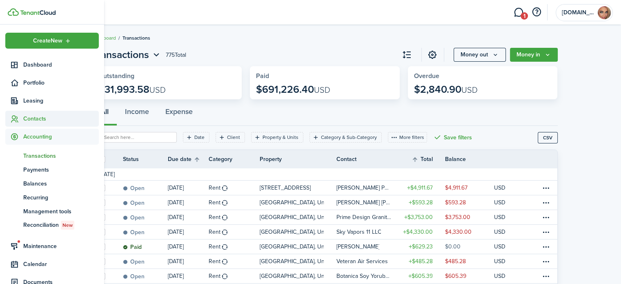
click at [37, 118] on span "Contacts" at bounding box center [60, 118] width 75 height 9
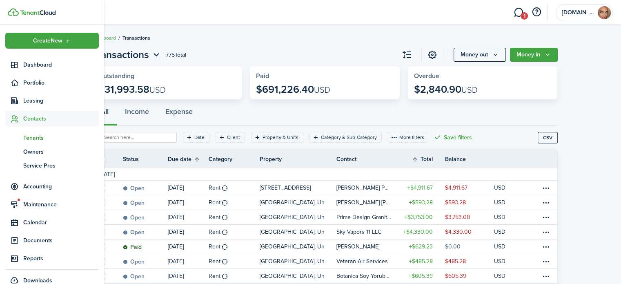
click at [35, 137] on span "Tenants" at bounding box center [60, 137] width 75 height 9
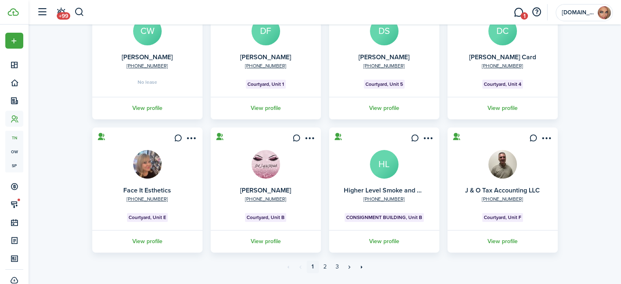
scroll to position [250, 0]
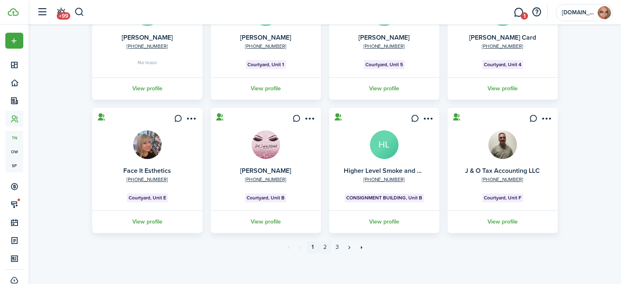
click at [324, 244] on link "2" at bounding box center [325, 247] width 12 height 12
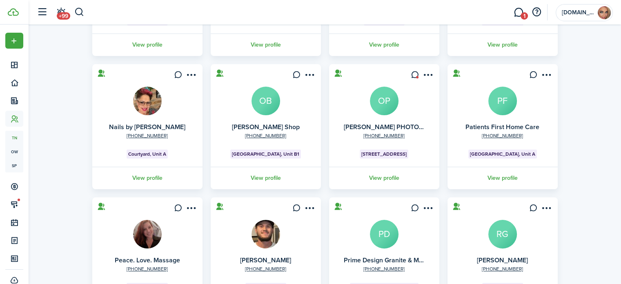
scroll to position [163, 0]
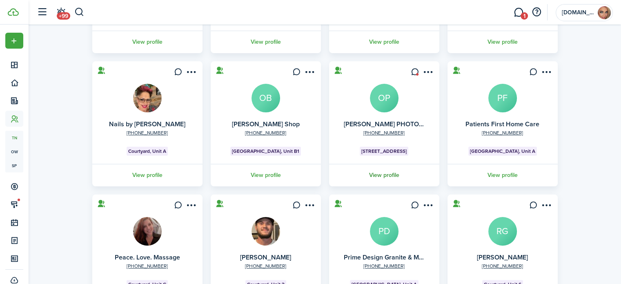
click at [389, 173] on link "View profile" at bounding box center [384, 175] width 113 height 22
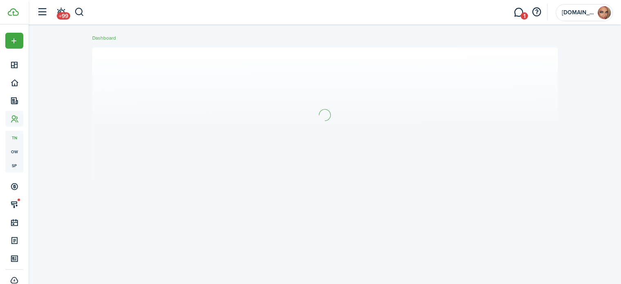
click at [389, 173] on section at bounding box center [324, 114] width 465 height 135
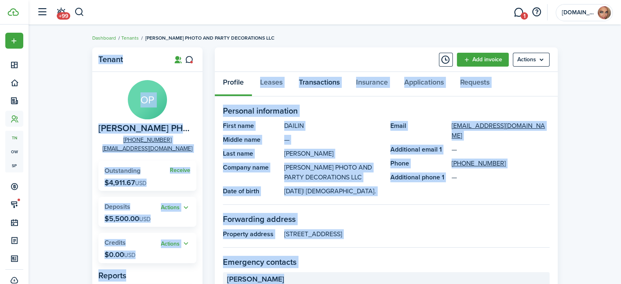
click at [330, 82] on link "Transactions" at bounding box center [319, 84] width 57 height 24
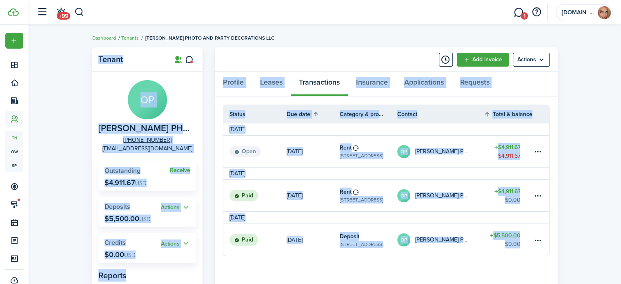
click at [351, 195] on table-info "Rent" at bounding box center [350, 191] width 20 height 9
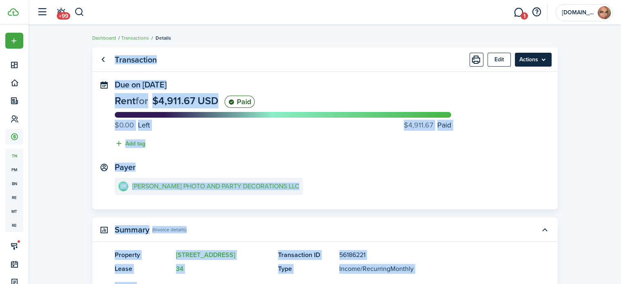
click at [526, 55] on menu-btn "Actions" at bounding box center [533, 60] width 37 height 14
click at [471, 192] on panel-main-content "OP [PERSON_NAME] PHOTO AND PARTY DECORATIONS LLC" at bounding box center [325, 187] width 420 height 19
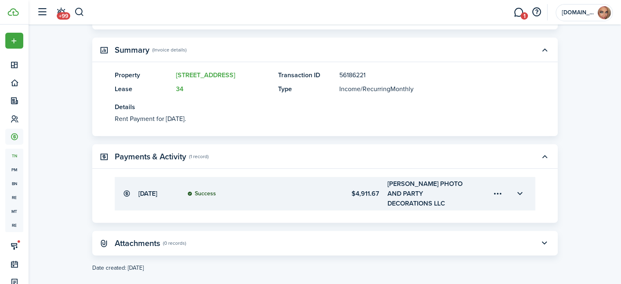
scroll to position [180, 0]
click at [499, 187] on menu-trigger-card "Open menu" at bounding box center [498, 193] width 14 height 14
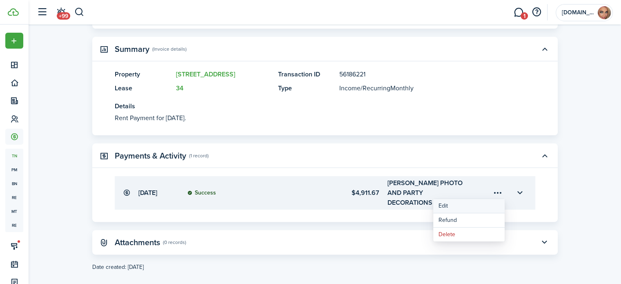
click at [466, 209] on button "Edit" at bounding box center [468, 206] width 71 height 14
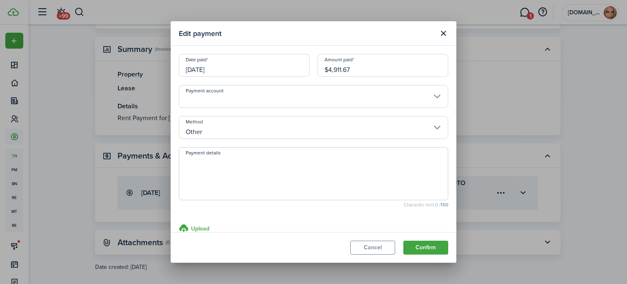
click at [256, 68] on input "[DATE]" at bounding box center [244, 65] width 131 height 23
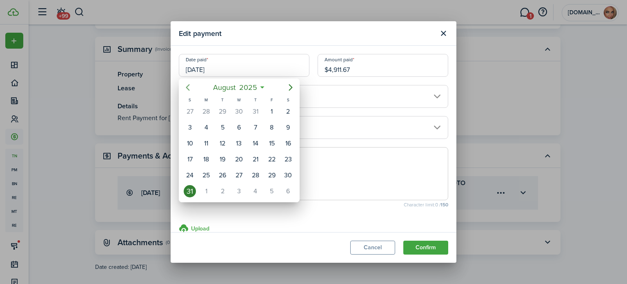
click at [188, 87] on icon "Previous page" at bounding box center [188, 87] width 10 height 10
click at [222, 143] on div "15" at bounding box center [222, 143] width 12 height 12
type input "[DATE]"
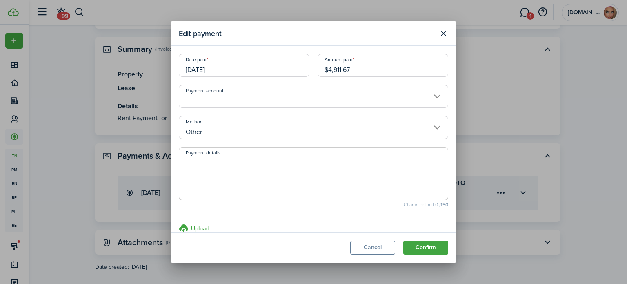
click at [380, 67] on input "$4,911.67" at bounding box center [382, 65] width 131 height 23
drag, startPoint x: 375, startPoint y: 69, endPoint x: 284, endPoint y: 88, distance: 92.9
click at [286, 88] on modal-body "Date paid [DATE] Amount paid $4,911.67 Payment account Method Other Payment det…" at bounding box center [314, 139] width 286 height 186
click at [361, 248] on button "Cancel" at bounding box center [372, 247] width 45 height 14
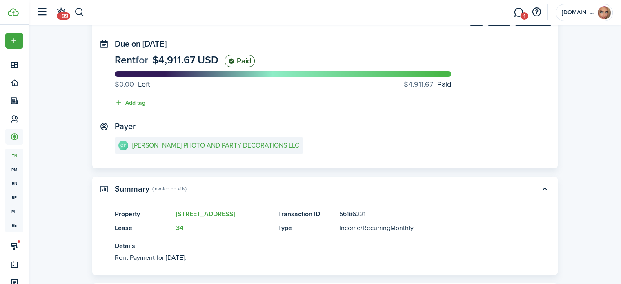
scroll to position [0, 0]
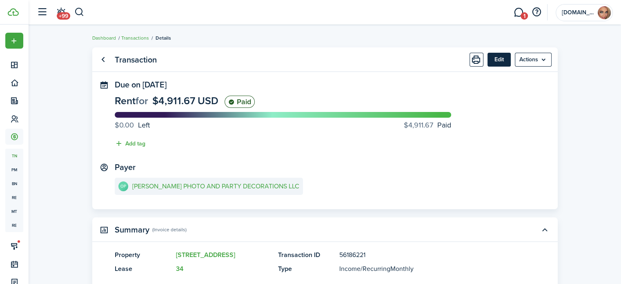
click at [504, 57] on button "Edit" at bounding box center [498, 60] width 23 height 14
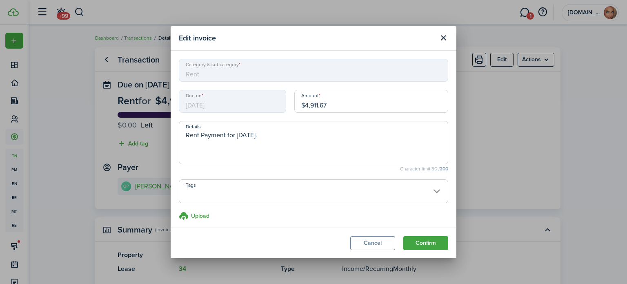
click at [368, 106] on input "$4,911.67" at bounding box center [371, 101] width 154 height 23
drag, startPoint x: 368, startPoint y: 105, endPoint x: 256, endPoint y: 124, distance: 113.7
click at [257, 124] on modal-body "Category & subcategory Rent Due on [DATE] Amount $4,911.67 Details Rent Payment…" at bounding box center [314, 139] width 286 height 177
type input "$2,455.83"
click at [332, 137] on textarea "Rent Payment for [DATE]." at bounding box center [313, 144] width 268 height 29
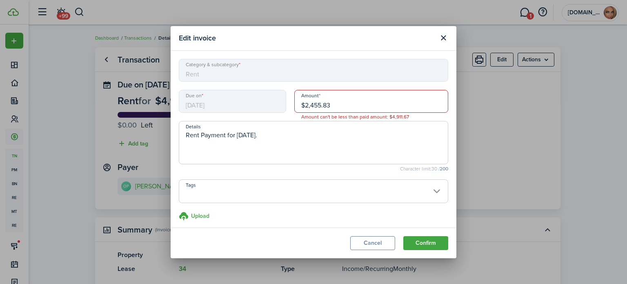
click at [342, 200] on span at bounding box center [313, 196] width 268 height 14
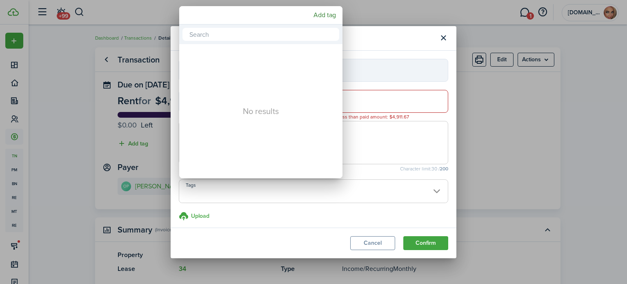
click at [427, 36] on div at bounding box center [313, 142] width 757 height 414
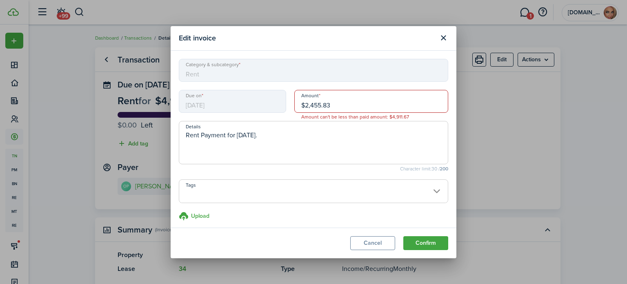
click at [343, 107] on input "$2,455.83" at bounding box center [371, 101] width 154 height 23
click at [374, 240] on button "Cancel" at bounding box center [372, 243] width 45 height 14
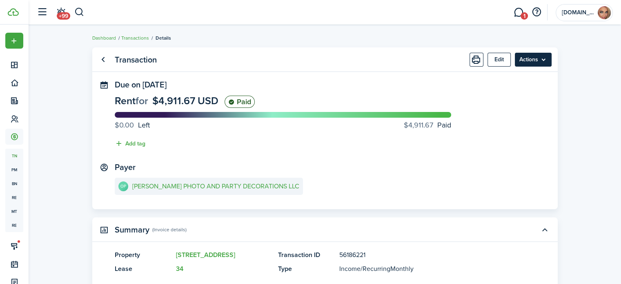
click at [533, 57] on menu-btn "Actions" at bounding box center [533, 60] width 37 height 14
click at [418, 77] on panel-main "Transaction Edit Actions Due on [DATE] Rent for $4,911.67 USD Paid $0.00 Left $…" at bounding box center [324, 128] width 465 height 162
click at [498, 59] on button "Edit" at bounding box center [498, 60] width 23 height 14
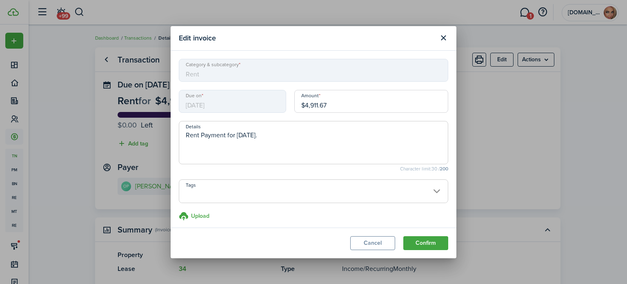
click at [288, 75] on span "Rent" at bounding box center [313, 70] width 269 height 23
click at [271, 95] on span "[DATE]" at bounding box center [232, 101] width 107 height 23
click at [444, 36] on button "Close modal" at bounding box center [443, 38] width 14 height 14
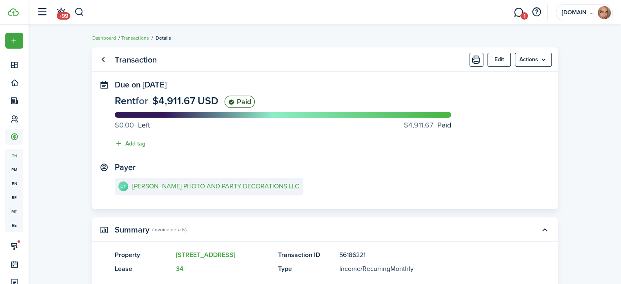
click at [460, 13] on header-wrapper "+99 1 [DOMAIN_NAME] Inc" at bounding box center [323, 12] width 580 height 24
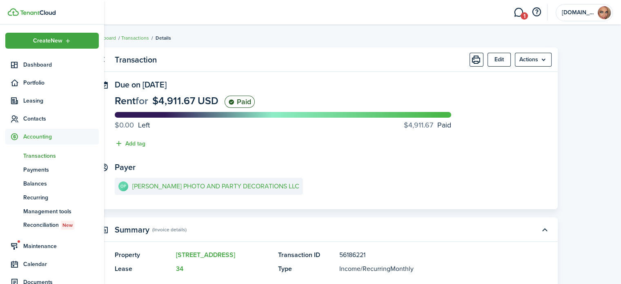
click at [36, 155] on span "Transactions" at bounding box center [60, 155] width 75 height 9
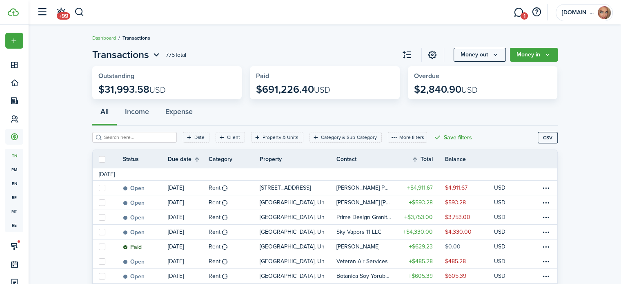
click at [153, 137] on input "search" at bounding box center [138, 137] width 72 height 8
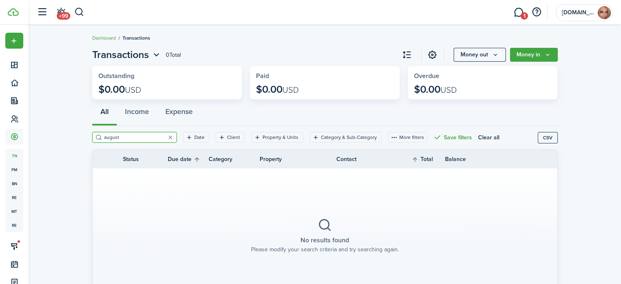
type input "august"
click at [311, 35] on breadcrumb "Dashboard Transactions" at bounding box center [324, 33] width 465 height 19
click at [242, 39] on breadcrumb "Dashboard Transactions" at bounding box center [324, 33] width 465 height 19
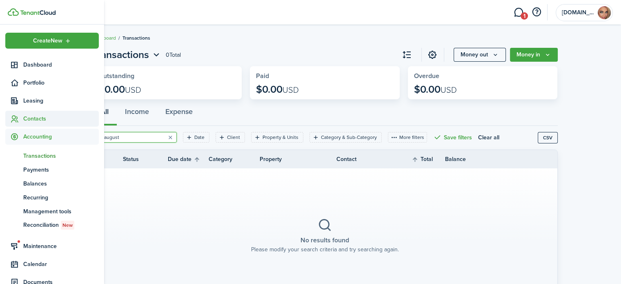
click at [29, 119] on span "Contacts" at bounding box center [60, 118] width 75 height 9
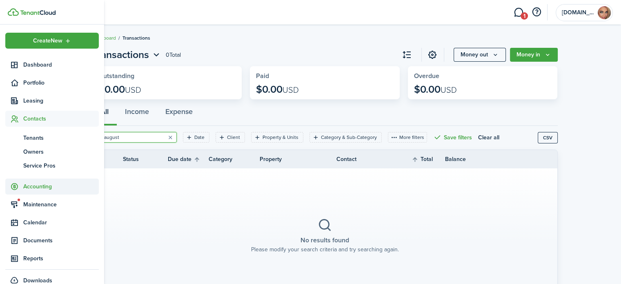
click at [26, 187] on span "Accounting" at bounding box center [60, 186] width 75 height 9
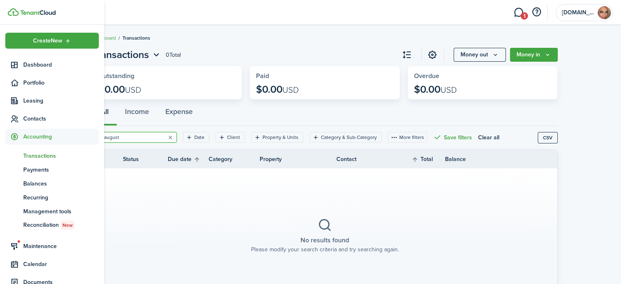
click at [38, 153] on span "Transactions" at bounding box center [60, 155] width 75 height 9
click at [38, 155] on span "Transactions" at bounding box center [60, 155] width 75 height 9
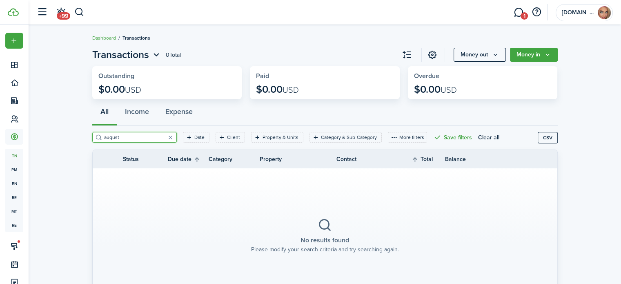
click at [187, 190] on section "No results found Please modify your search criteria and try searching again." at bounding box center [325, 235] width 464 height 135
click at [165, 138] on button "button" at bounding box center [170, 136] width 11 height 11
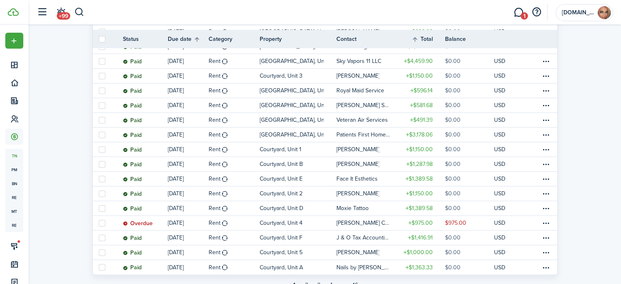
scroll to position [686, 0]
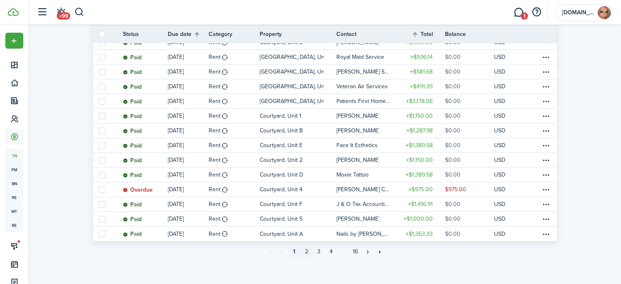
click at [305, 252] on link "2" at bounding box center [306, 251] width 12 height 12
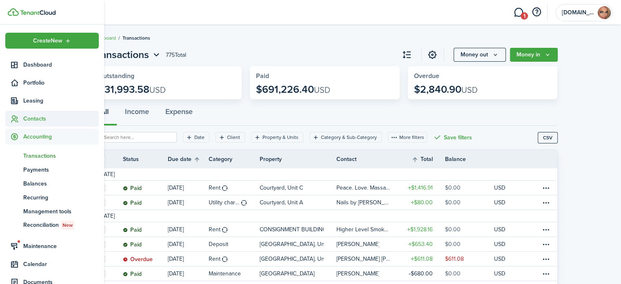
click at [28, 116] on span "Contacts" at bounding box center [60, 118] width 75 height 9
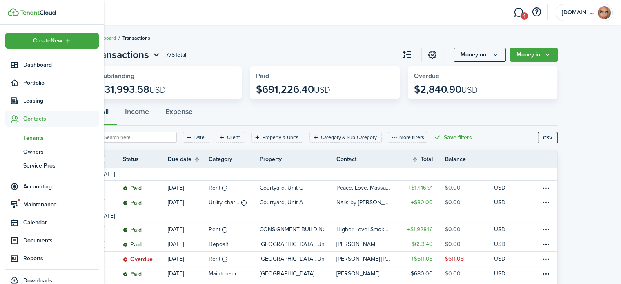
click at [23, 136] on span "tn" at bounding box center [14, 138] width 18 height 14
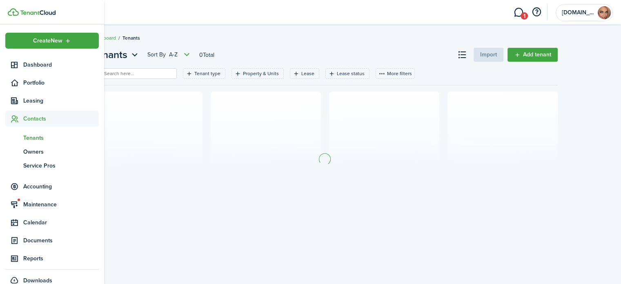
click at [23, 136] on span "tn" at bounding box center [14, 138] width 18 height 14
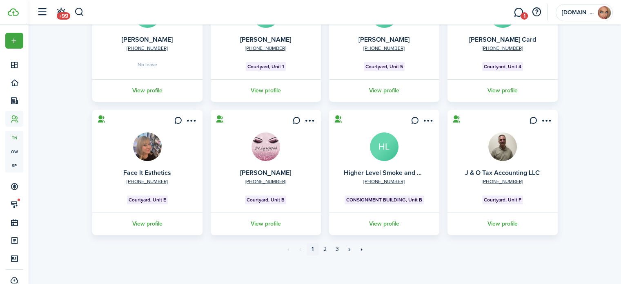
scroll to position [250, 0]
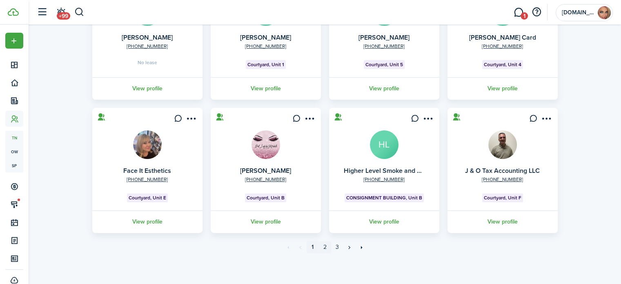
click at [323, 246] on link "2" at bounding box center [325, 247] width 12 height 12
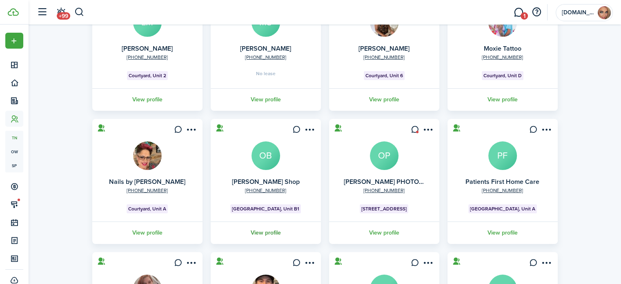
scroll to position [122, 0]
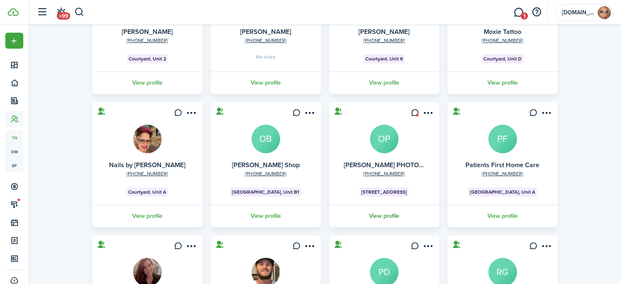
click at [384, 217] on link "View profile" at bounding box center [384, 215] width 113 height 22
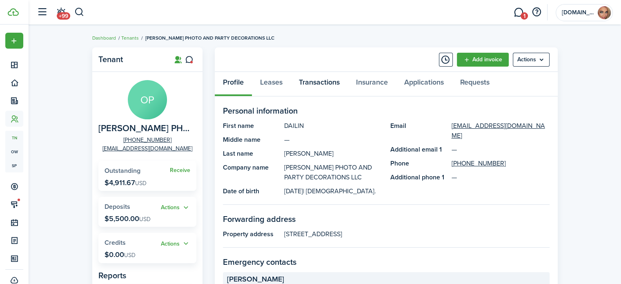
click at [331, 83] on link "Transactions" at bounding box center [319, 84] width 57 height 24
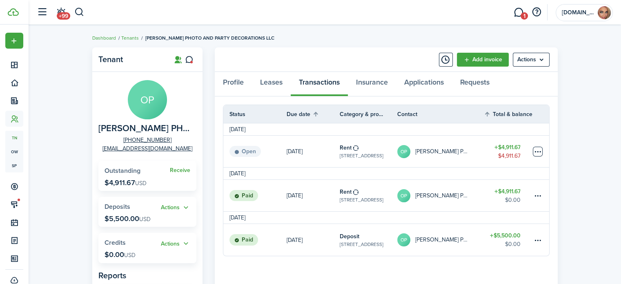
click at [537, 151] on table-menu-btn-icon at bounding box center [538, 151] width 10 height 10
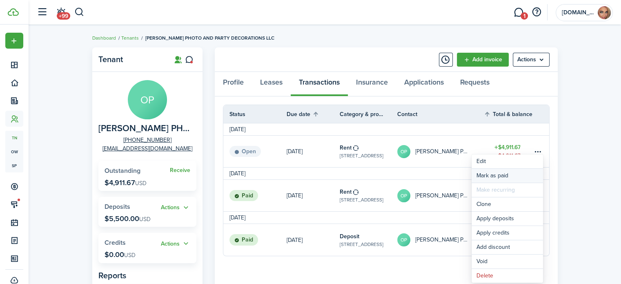
click at [525, 176] on link "Mark as paid" at bounding box center [506, 176] width 71 height 14
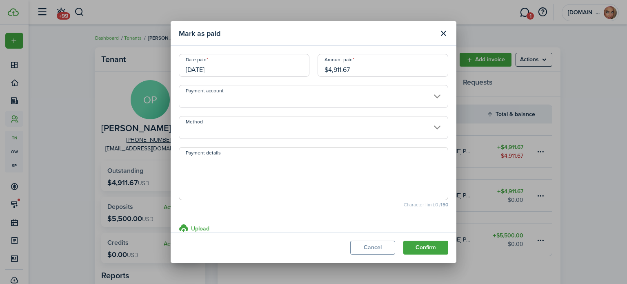
click at [333, 93] on input "Payment account" at bounding box center [313, 96] width 269 height 23
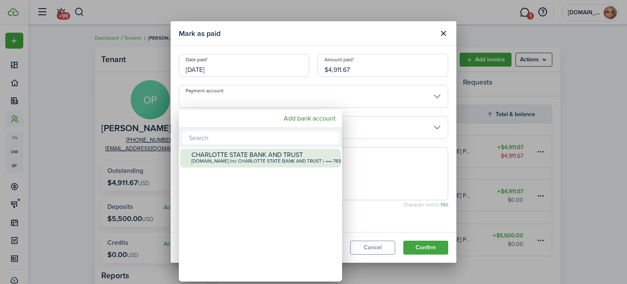
click at [318, 161] on div "[DOMAIN_NAME] Inc CHARLOTTE STATE BANK AND TRUST | •••• 7698" at bounding box center [263, 161] width 144 height 6
type input "•••• •••• •••• 7698"
click at [318, 161] on div "CHARLOTTE STATE BANK AND TRUST [DOMAIN_NAME] Inc CHARLOTTE STATE BANK AND TRUST…" at bounding box center [263, 158] width 144 height 18
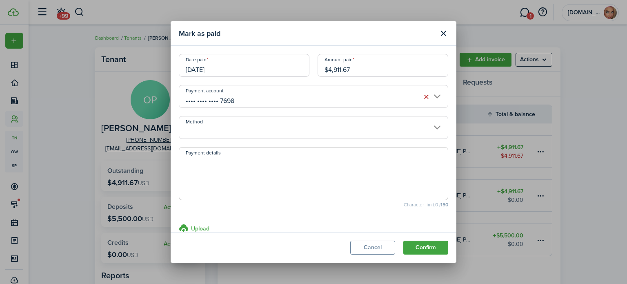
click at [308, 127] on input "Method" at bounding box center [313, 127] width 269 height 23
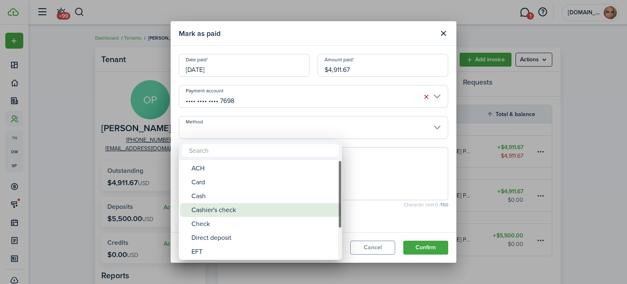
click at [295, 209] on div "Cashier's check" at bounding box center [263, 210] width 144 height 14
type input "Cashier's check"
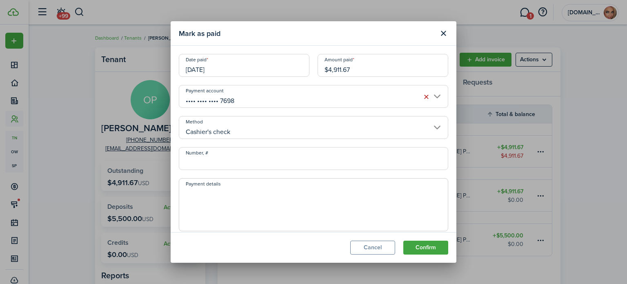
click at [289, 161] on input "Number, #" at bounding box center [313, 158] width 269 height 23
type input "6022206576"
click at [336, 199] on textarea "Payment details" at bounding box center [313, 206] width 268 height 39
paste textarea "Paid [DATE] Deposited [DATE]"
type textarea "Paid [DATE] Deposited [DATE]"
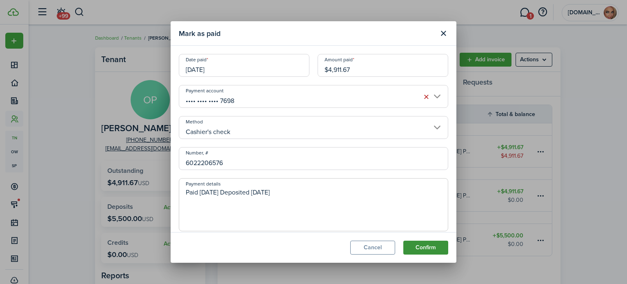
click at [430, 248] on button "Confirm" at bounding box center [425, 247] width 45 height 14
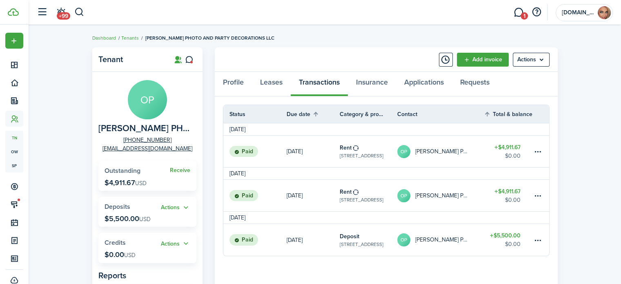
click at [347, 191] on table-info-title "Rent" at bounding box center [346, 191] width 12 height 9
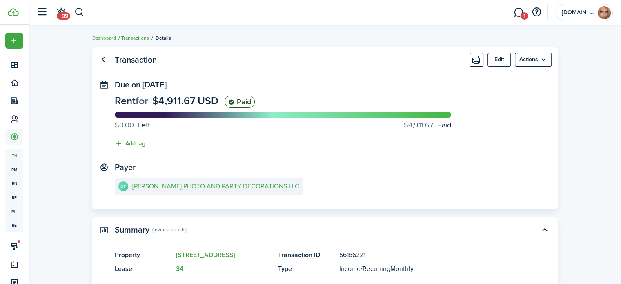
click at [128, 39] on link "Transactions" at bounding box center [135, 37] width 28 height 7
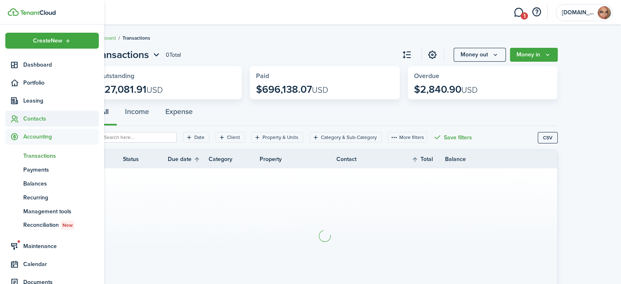
click at [38, 114] on span "Contacts" at bounding box center [60, 118] width 75 height 9
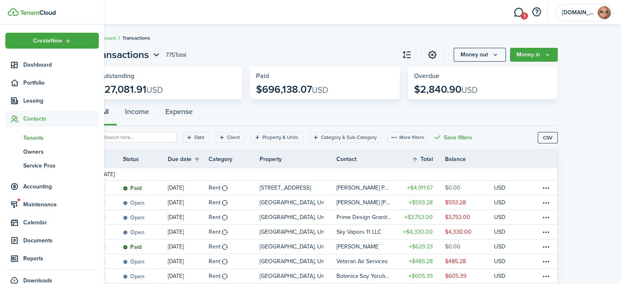
click at [36, 138] on span "Tenants" at bounding box center [60, 137] width 75 height 9
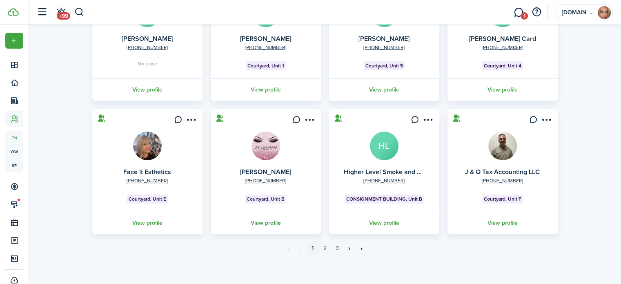
scroll to position [250, 0]
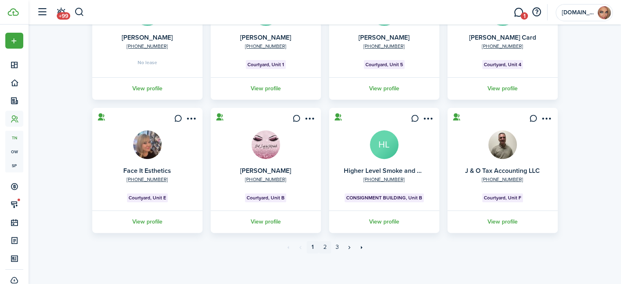
click at [325, 246] on link "2" at bounding box center [325, 247] width 12 height 12
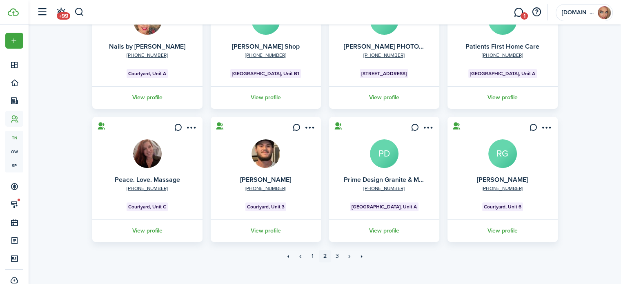
scroll to position [250, 0]
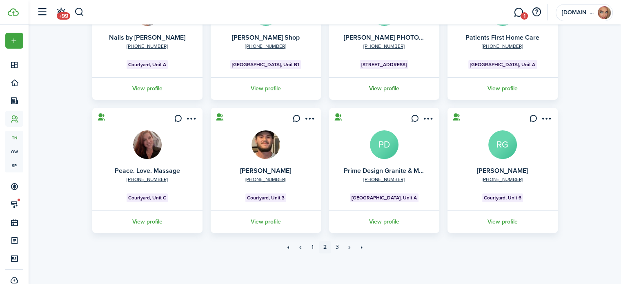
click at [395, 88] on link "View profile" at bounding box center [384, 88] width 113 height 22
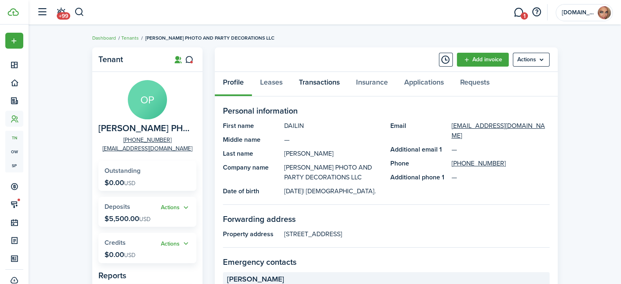
click at [335, 84] on link "Transactions" at bounding box center [319, 84] width 57 height 24
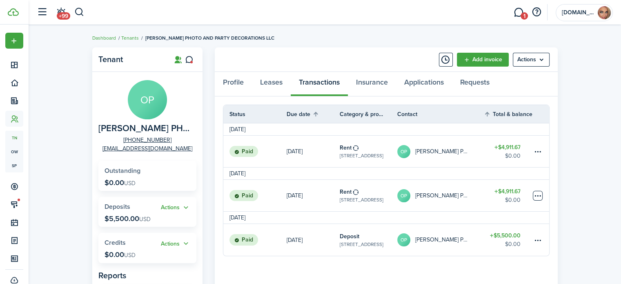
click at [537, 193] on table-menu-btn-icon at bounding box center [538, 196] width 10 height 10
click at [482, 176] on button "Edit" at bounding box center [506, 176] width 71 height 14
click at [537, 193] on table-menu-btn-icon "Open menu" at bounding box center [538, 196] width 10 height 10
click at [479, 175] on button "Edit" at bounding box center [506, 176] width 71 height 14
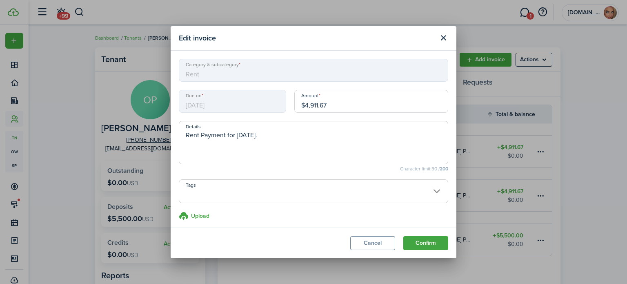
click at [331, 100] on input "$4,911.67" at bounding box center [371, 101] width 154 height 23
drag, startPoint x: 338, startPoint y: 103, endPoint x: 277, endPoint y: 119, distance: 63.2
click at [277, 119] on div "Due on [DATE] Amount $4,911.67" at bounding box center [313, 105] width 277 height 31
type input "$2,455.83"
click at [434, 244] on button "Confirm" at bounding box center [425, 243] width 45 height 14
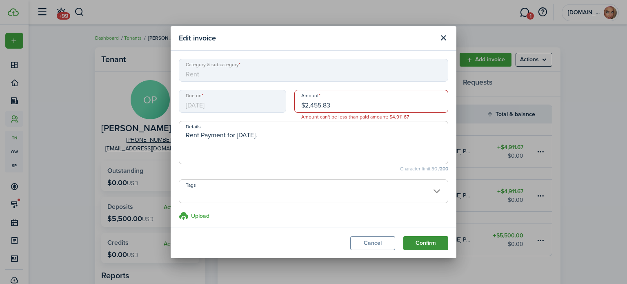
click at [434, 242] on button "Confirm" at bounding box center [425, 243] width 45 height 14
click at [367, 244] on button "Cancel" at bounding box center [372, 243] width 45 height 14
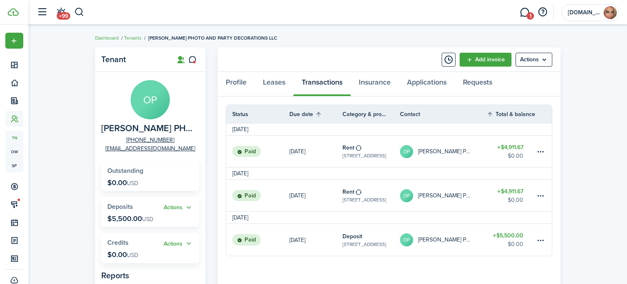
click at [367, 244] on div "Edit invoice Category & subcategory Rent Due on [DATE] Amount $2,455.83 Amount …" at bounding box center [313, 142] width 627 height 284
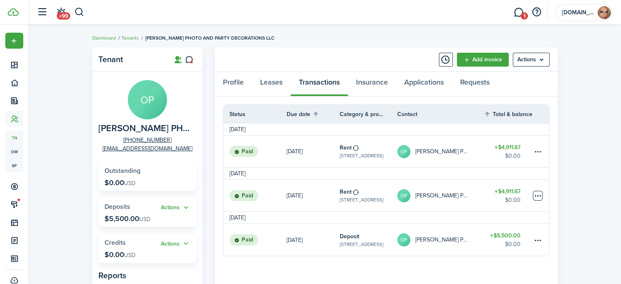
click at [540, 196] on table-menu-btn-icon "Open menu" at bounding box center [538, 196] width 10 height 10
click at [572, 197] on div "Tenant OP [PERSON_NAME] PHOTO AND PARTY DECORATIONS LLC [PHONE_NUMBER] [EMAIL_A…" at bounding box center [325, 259] width 592 height 432
click at [504, 192] on table-amount-title "$4,911.67" at bounding box center [507, 191] width 26 height 9
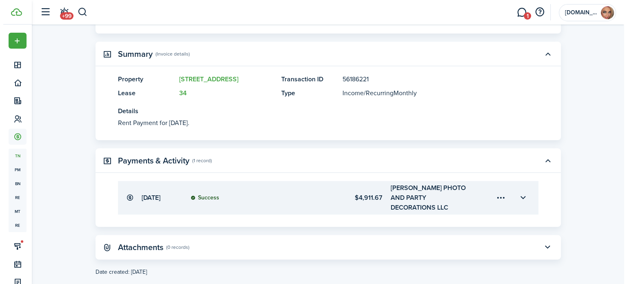
scroll to position [180, 0]
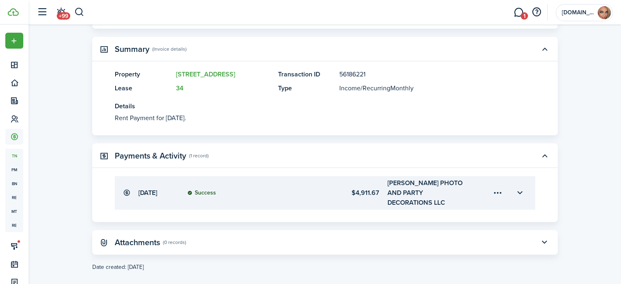
click at [495, 187] on menu-trigger-card "Open menu" at bounding box center [498, 193] width 14 height 14
click at [496, 186] on menu-trigger-card "Open menu" at bounding box center [498, 193] width 14 height 14
click at [449, 205] on button "Edit" at bounding box center [468, 206] width 71 height 14
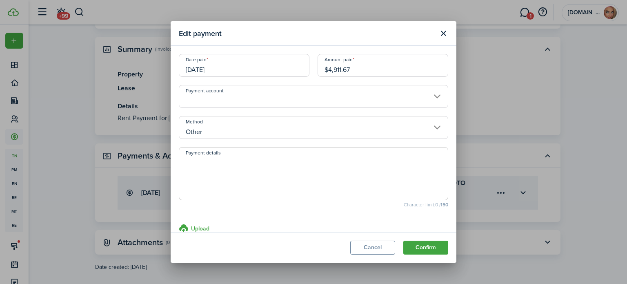
drag, startPoint x: 374, startPoint y: 71, endPoint x: 289, endPoint y: 88, distance: 86.4
click at [289, 88] on modal-body "Date paid [DATE] Amount paid $4,911.67 Payment account Method Other Payment det…" at bounding box center [314, 139] width 286 height 186
click at [408, 96] on input "Payment account" at bounding box center [313, 96] width 269 height 23
type input "$2,455.83"
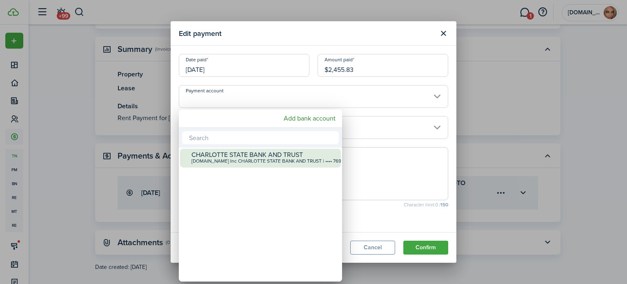
click at [297, 155] on div "CHARLOTTE STATE BANK AND TRUST" at bounding box center [263, 154] width 144 height 7
type input "•••• •••• •••• 7698"
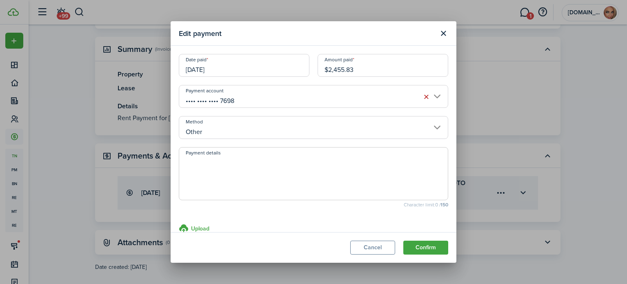
click at [293, 132] on input "Other" at bounding box center [313, 127] width 269 height 23
click at [299, 154] on span at bounding box center [313, 173] width 269 height 53
click at [294, 163] on textarea "Payment details" at bounding box center [313, 175] width 268 height 39
paste textarea "Paid [DATE] Deposited [DATE]"
click at [322, 125] on input "Other" at bounding box center [313, 127] width 269 height 23
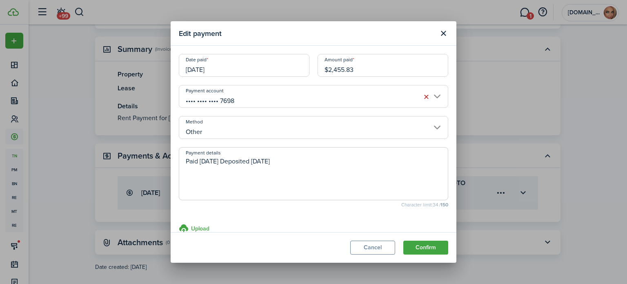
type textarea "Paid [DATE] Deposited [DATE]"
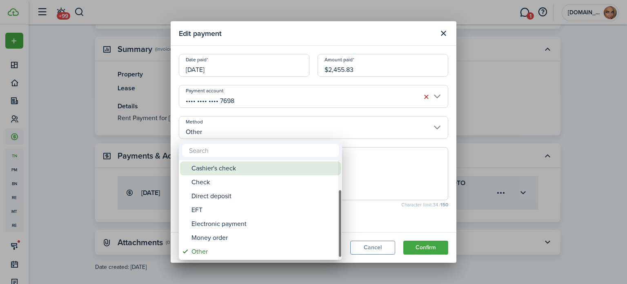
click at [291, 169] on div "Cashier's check" at bounding box center [263, 168] width 144 height 14
type input "Cashier's check"
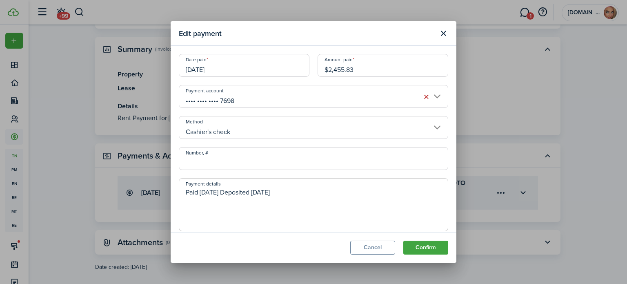
click at [291, 167] on input "Number, #" at bounding box center [313, 158] width 269 height 23
type input "6022206576"
click at [433, 249] on button "Confirm" at bounding box center [425, 247] width 45 height 14
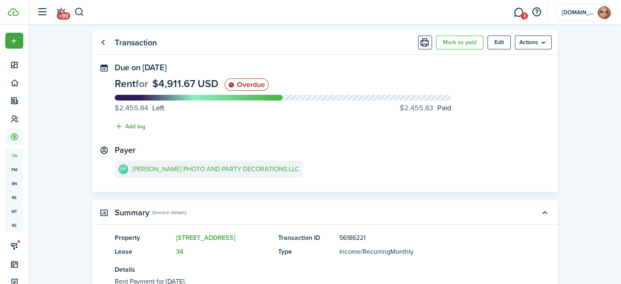
scroll to position [0, 0]
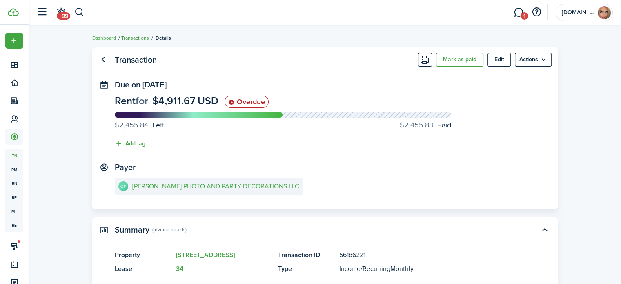
click at [129, 38] on link "Transactions" at bounding box center [135, 37] width 28 height 7
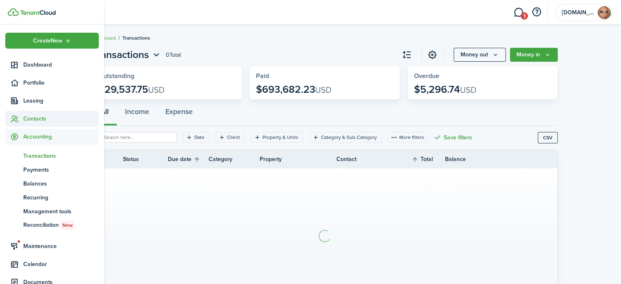
click at [23, 117] on span "Contacts" at bounding box center [60, 118] width 75 height 9
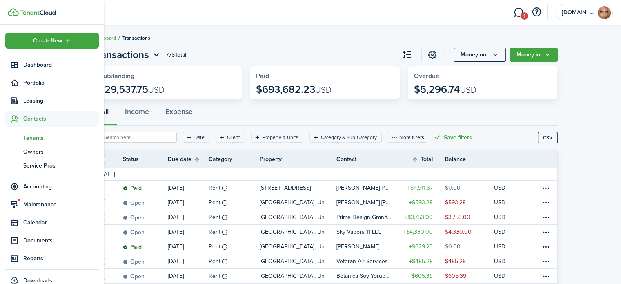
click at [26, 136] on span "Tenants" at bounding box center [60, 137] width 75 height 9
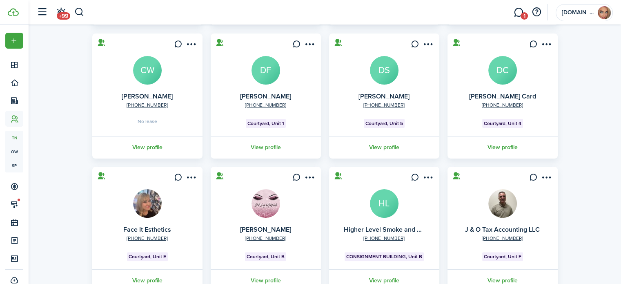
scroll to position [250, 0]
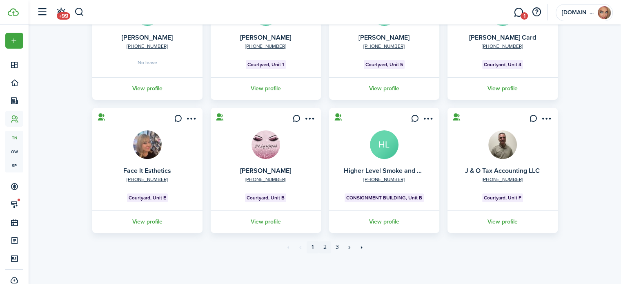
click at [324, 246] on link "2" at bounding box center [325, 247] width 12 height 12
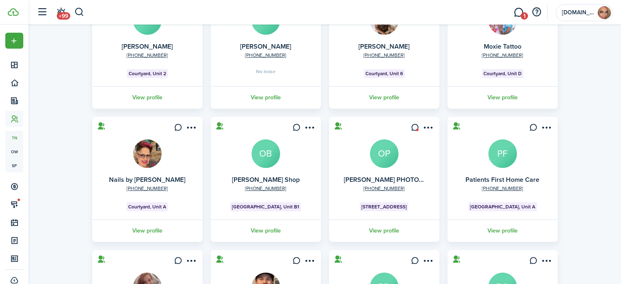
scroll to position [163, 0]
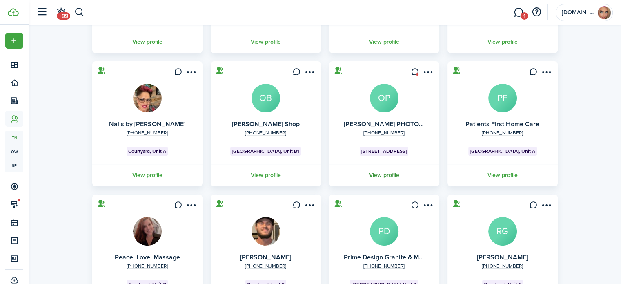
click at [382, 174] on link "View profile" at bounding box center [384, 175] width 113 height 22
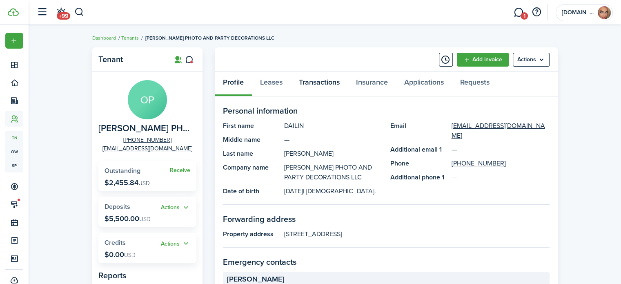
click at [318, 77] on link "Transactions" at bounding box center [319, 84] width 57 height 24
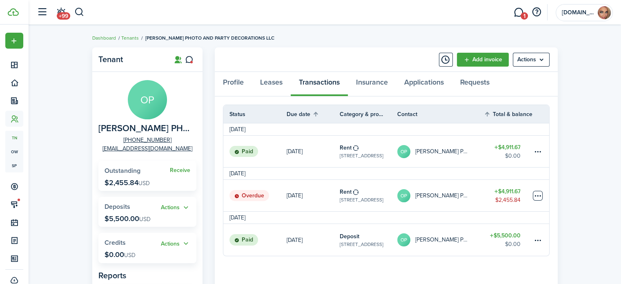
click at [538, 194] on table-menu-btn-icon at bounding box center [538, 196] width 10 height 10
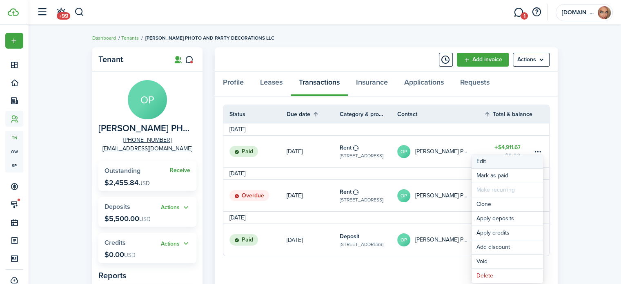
click at [486, 159] on button "Edit" at bounding box center [506, 161] width 71 height 14
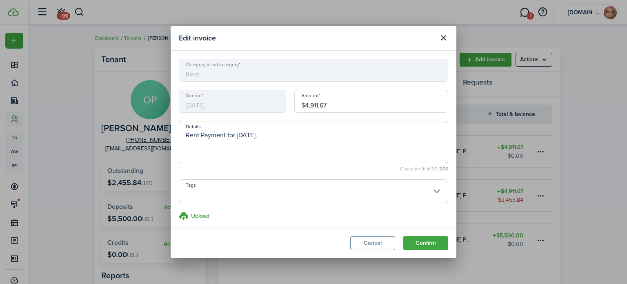
drag, startPoint x: 348, startPoint y: 104, endPoint x: 283, endPoint y: 107, distance: 65.3
click at [277, 111] on div "Due on [DATE] Amount $4,911.67" at bounding box center [313, 105] width 277 height 31
type input "$2,455.83"
click at [424, 243] on button "Confirm" at bounding box center [425, 243] width 45 height 14
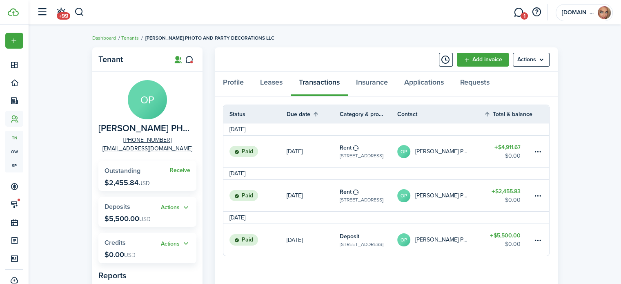
click at [304, 16] on header-wrapper "+99 1 [DOMAIN_NAME] Inc" at bounding box center [323, 12] width 580 height 24
click at [440, 9] on header-wrapper "+99 1 [DOMAIN_NAME] Inc" at bounding box center [323, 12] width 580 height 24
